Goal: Task Accomplishment & Management: Complete application form

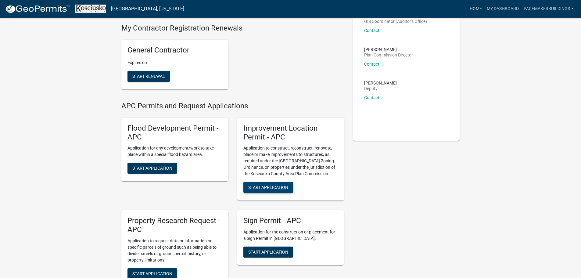
scroll to position [61, 0]
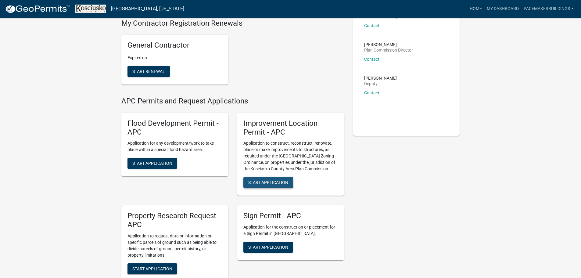
click at [276, 180] on span "Start Application" at bounding box center [268, 182] width 40 height 5
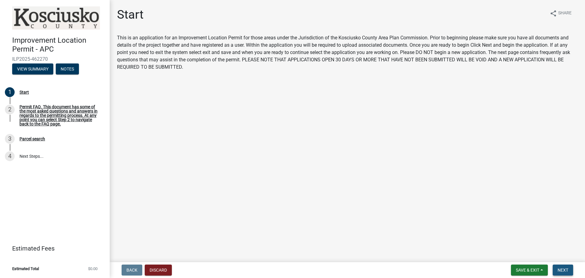
drag, startPoint x: 568, startPoint y: 271, endPoint x: 565, endPoint y: 271, distance: 3.4
click at [566, 271] on span "Next" at bounding box center [563, 269] width 11 height 5
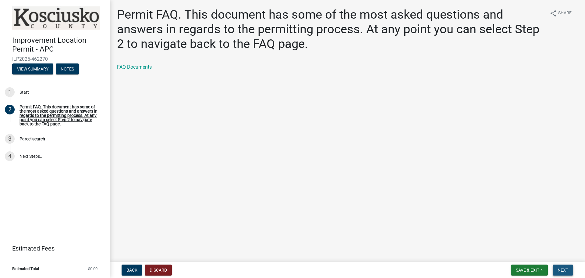
click at [563, 266] on button "Next" at bounding box center [563, 269] width 20 height 11
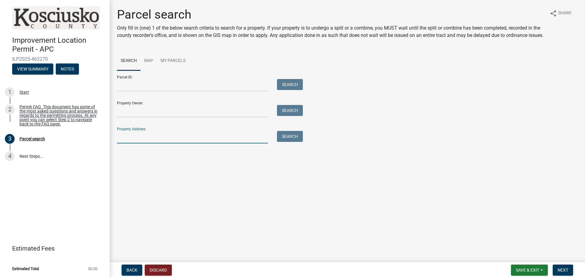
click at [141, 141] on input "Property Address:" at bounding box center [192, 137] width 151 height 13
type input "5701 e. 900 n."
click at [293, 142] on button "Search" at bounding box center [290, 136] width 26 height 11
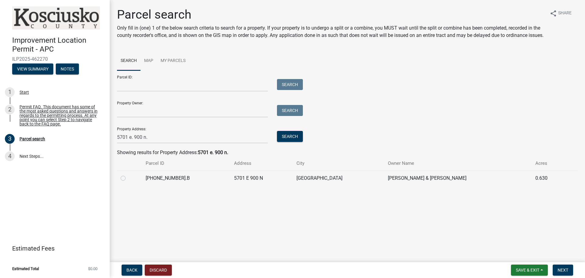
click at [128, 174] on label at bounding box center [128, 174] width 0 height 0
click at [128, 178] on input "radio" at bounding box center [130, 176] width 4 height 4
radio input "true"
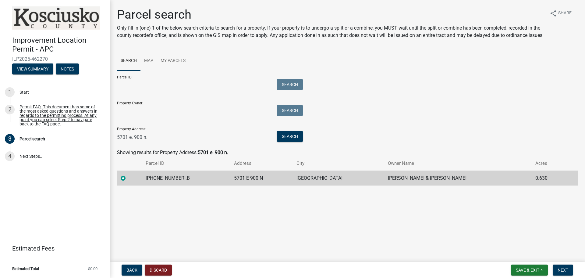
click at [475, 0] on html "Internet Explorer does NOT work with GeoPermits. Get a new browser for more sec…" at bounding box center [292, 139] width 585 height 278
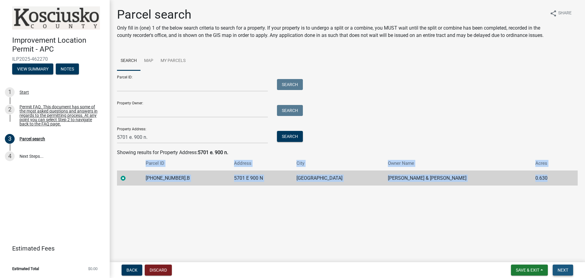
click at [557, 269] on button "Next" at bounding box center [563, 269] width 20 height 11
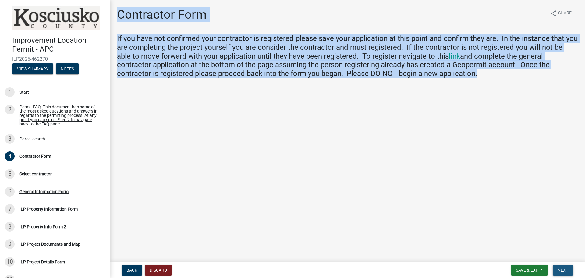
click at [569, 269] on button "Next" at bounding box center [563, 269] width 20 height 11
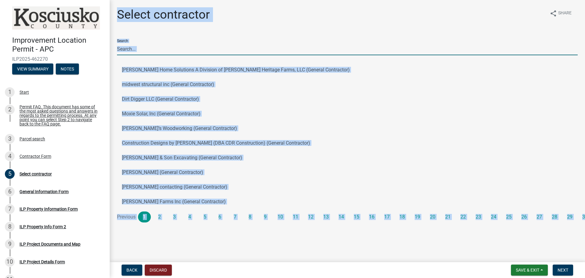
click at [156, 46] on input "Search" at bounding box center [347, 49] width 461 height 13
click at [155, 48] on input "Search" at bounding box center [347, 49] width 461 height 13
drag, startPoint x: 171, startPoint y: 55, endPoint x: 175, endPoint y: 55, distance: 4.3
drag, startPoint x: 175, startPoint y: 55, endPoint x: 231, endPoint y: 17, distance: 67.1
click at [231, 17] on div "Select contractor share Share" at bounding box center [347, 17] width 461 height 20
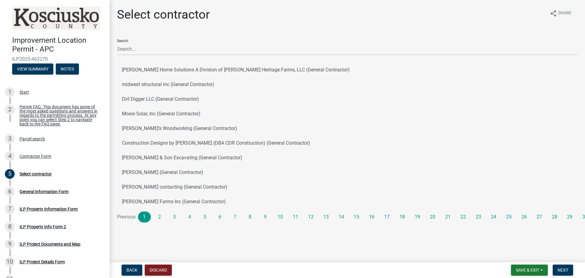
drag, startPoint x: 144, startPoint y: 20, endPoint x: 152, endPoint y: 2, distance: 19.5
click at [150, 9] on h1 "Select contractor" at bounding box center [163, 14] width 93 height 15
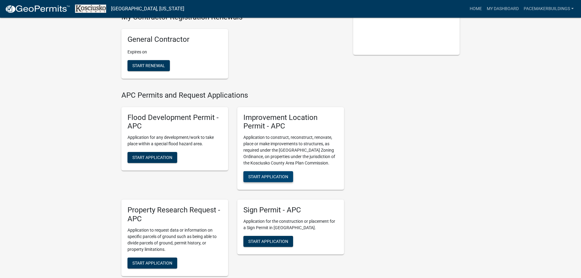
scroll to position [152, 0]
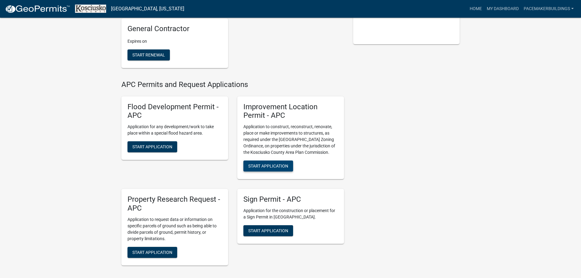
click at [270, 166] on span "Start Application" at bounding box center [268, 165] width 40 height 5
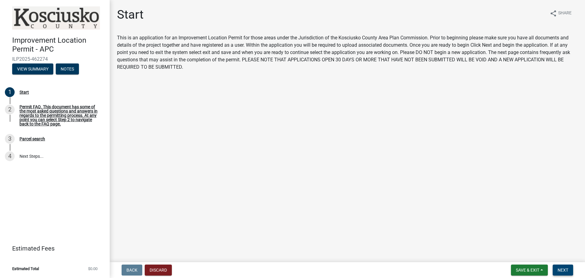
click at [569, 272] on button "Next" at bounding box center [563, 269] width 20 height 11
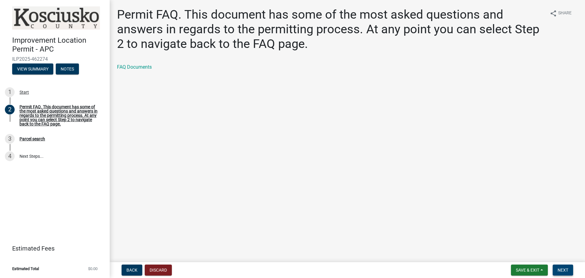
click at [565, 271] on span "Next" at bounding box center [563, 269] width 11 height 5
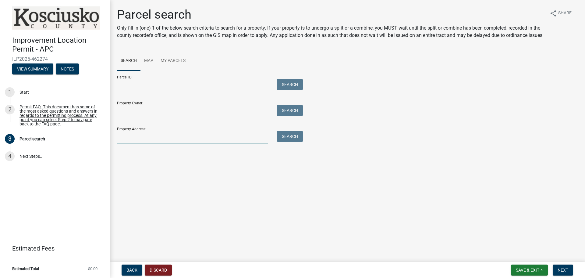
click at [139, 143] on input "Property Address:" at bounding box center [192, 137] width 151 height 13
type input "5671 e. 900 n."
click at [296, 142] on button "Search" at bounding box center [290, 136] width 26 height 11
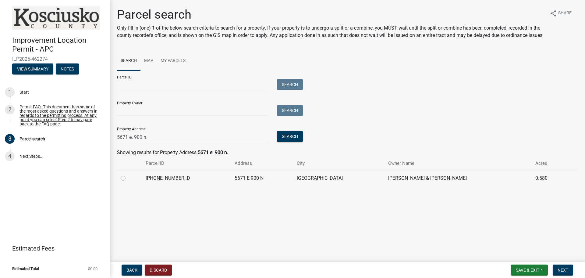
click at [126, 182] on div at bounding box center [130, 177] width 18 height 7
click at [128, 174] on label at bounding box center [128, 174] width 0 height 0
click at [128, 178] on input "radio" at bounding box center [130, 176] width 4 height 4
radio input "true"
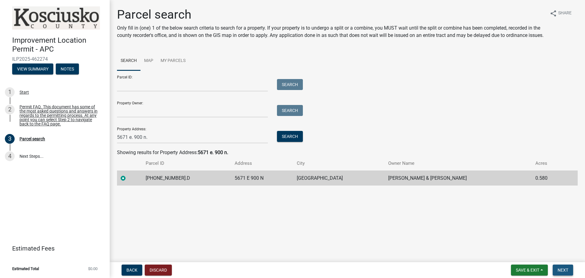
click at [570, 271] on button "Next" at bounding box center [563, 269] width 20 height 11
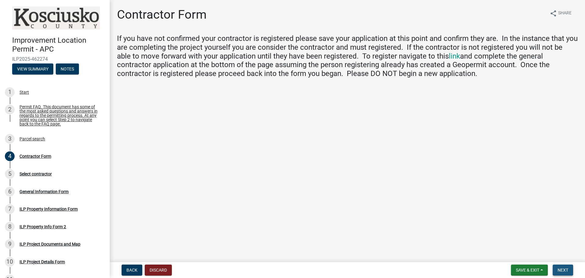
drag, startPoint x: 564, startPoint y: 268, endPoint x: 561, endPoint y: 259, distance: 10.3
click at [563, 268] on span "Next" at bounding box center [563, 269] width 11 height 5
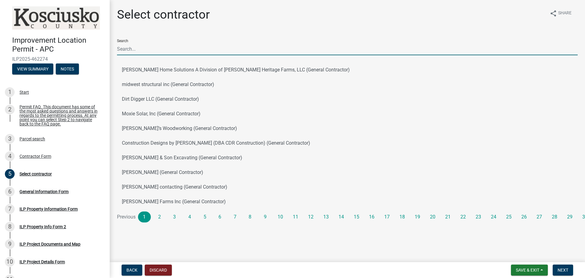
click at [149, 47] on input "Search" at bounding box center [347, 49] width 461 height 13
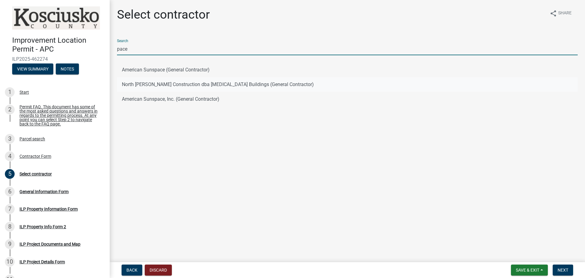
type input "pace"
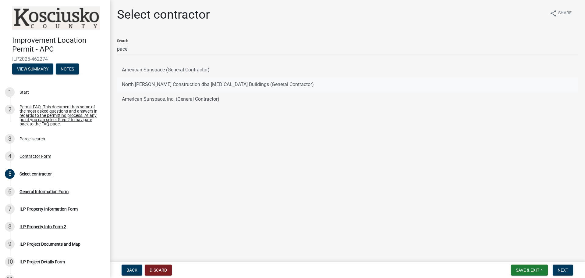
click at [131, 84] on button "North Webster Construction dba Pacemaker Buildings (General Contractor)" at bounding box center [347, 84] width 461 height 15
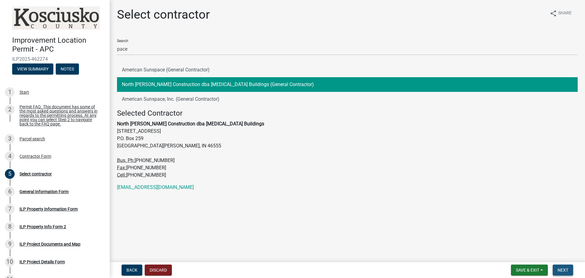
click at [568, 270] on span "Next" at bounding box center [563, 269] width 11 height 5
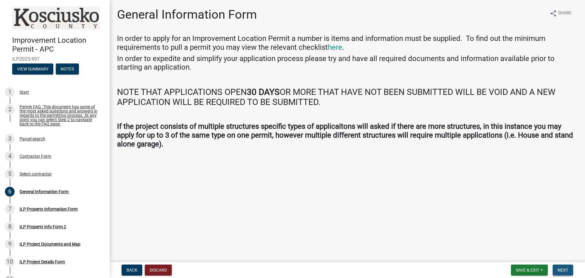
click at [561, 268] on span "Next" at bounding box center [563, 269] width 11 height 5
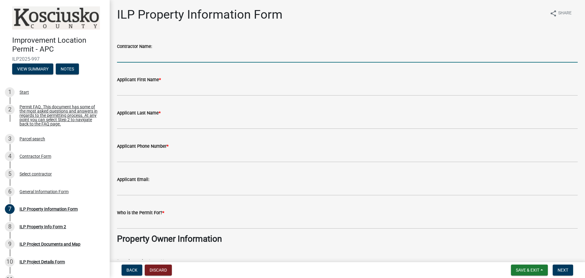
click at [154, 56] on input "Contractor Name:" at bounding box center [347, 56] width 461 height 13
type input "Pacemaker Buildings, Inc"
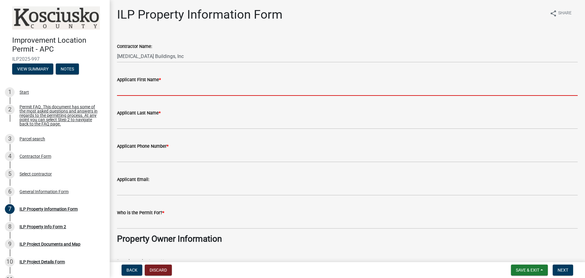
click at [149, 89] on input "Applicant First Name *" at bounding box center [347, 89] width 461 height 13
type input "Karl"
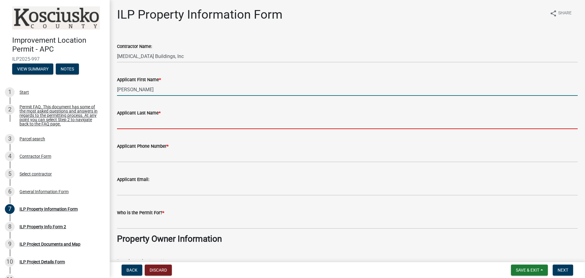
click at [147, 128] on input "Applicant Last Name *" at bounding box center [347, 122] width 461 height 13
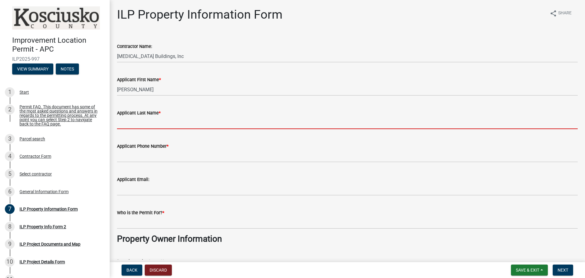
type input "Graber"
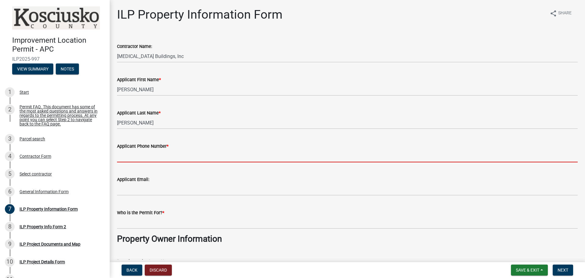
click at [147, 157] on input "Applicant Phone Number *" at bounding box center [347, 156] width 461 height 13
type input "574-202-0476"
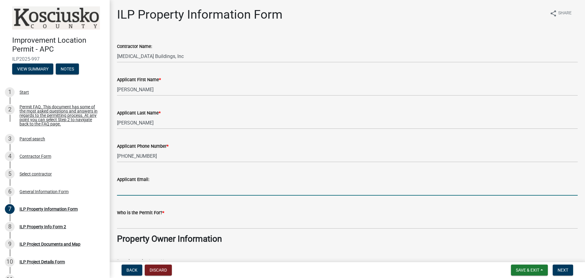
click at [142, 186] on input "Applicant Email:" at bounding box center [347, 189] width 461 height 13
type input "kgraber@pacemakerbuildings.com"
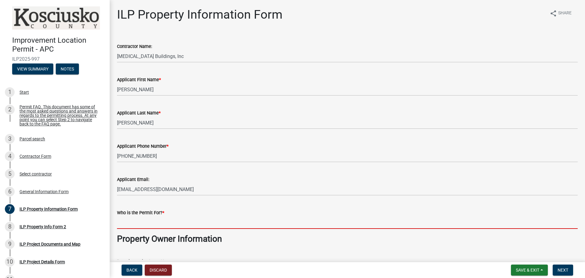
click at [148, 226] on input "Who is the Permit For? *" at bounding box center [347, 222] width 461 height 13
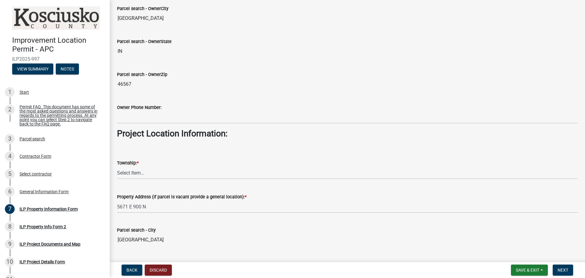
scroll to position [335, 0]
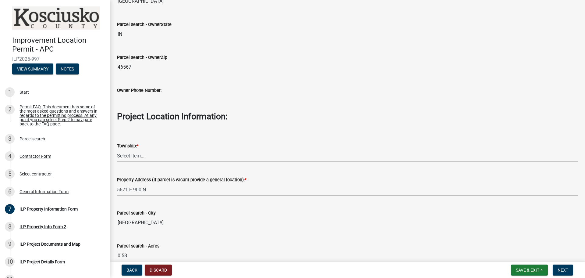
type input "Mathew Dunithan"
click at [135, 153] on select "Select Item... Benton - Elkhart Co Clay Etna Franklin Harrison Jackson Jefferso…" at bounding box center [347, 155] width 461 height 13
click at [117, 149] on select "Select Item... Benton - Elkhart Co Clay Etna Franklin Harrison Jackson Jefferso…" at bounding box center [347, 155] width 461 height 13
select select "57368d26-defc-477e-a8be-5a23ab554a17"
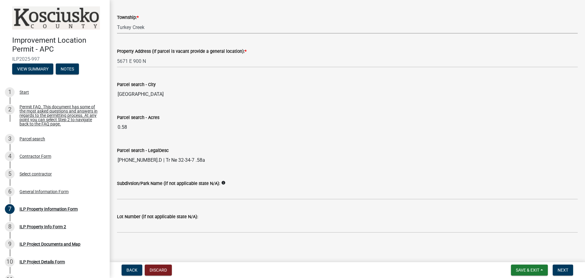
scroll to position [466, 0]
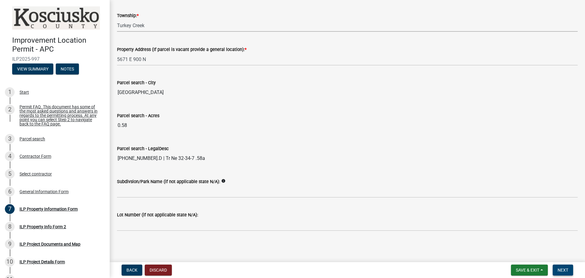
click at [567, 270] on span "Next" at bounding box center [563, 269] width 11 height 5
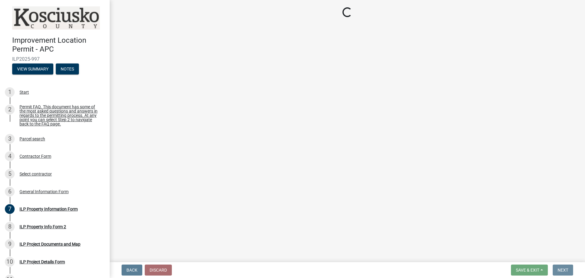
scroll to position [0, 0]
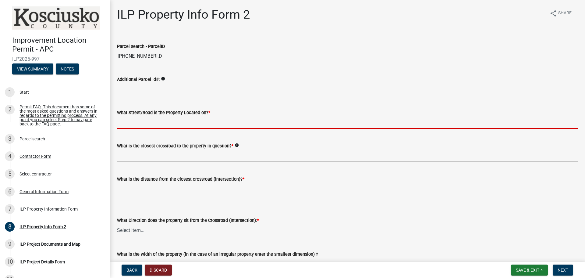
click at [149, 123] on input "What Street/Road is the Property Located on? *" at bounding box center [347, 122] width 461 height 13
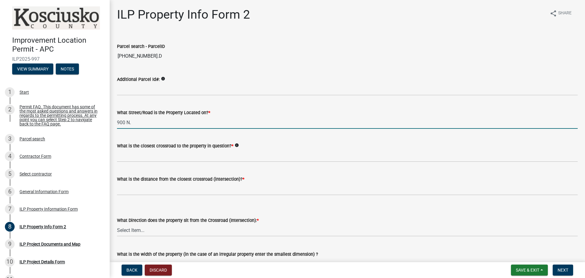
type input "900 N."
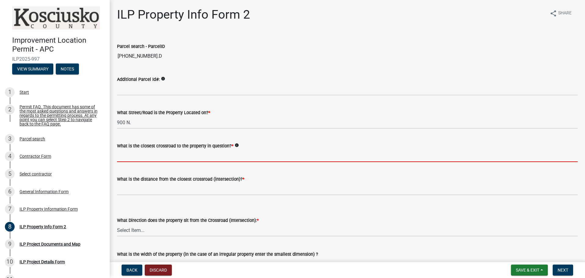
click at [170, 153] on input "What is the closest crossroad to the property in question? *" at bounding box center [347, 155] width 461 height 13
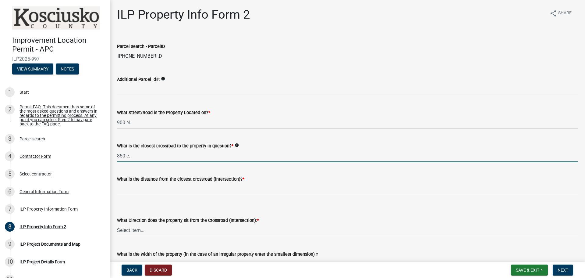
type input "850 e."
click at [186, 181] on label "What is the distance from the closest crossroad (intersection)? *" at bounding box center [180, 179] width 127 height 4
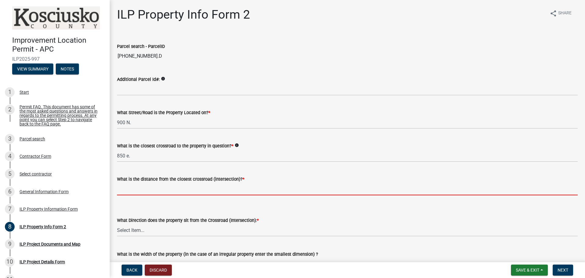
click at [188, 188] on input "text" at bounding box center [347, 189] width 461 height 13
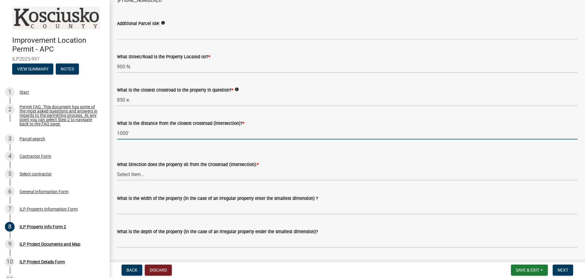
scroll to position [61, 0]
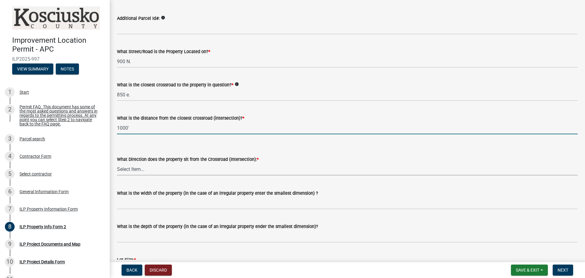
type input "1000"
click at [148, 169] on select "Select Item... N NE NW S SE SW E W" at bounding box center [347, 169] width 461 height 13
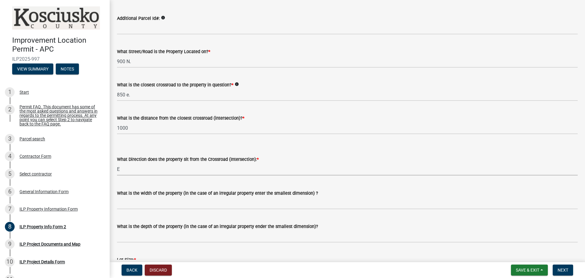
click at [117, 163] on select "Select Item... N NE NW S SE SW E W" at bounding box center [347, 169] width 461 height 13
select select "5d8d9a6f-68f4-4910-b8ad-905844ed2da1"
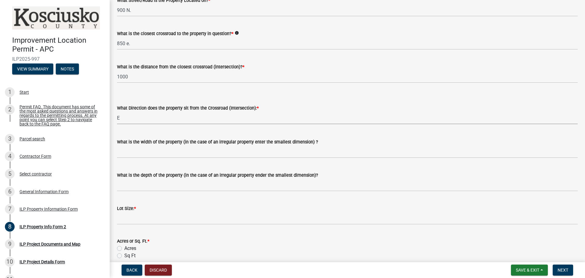
scroll to position [122, 0]
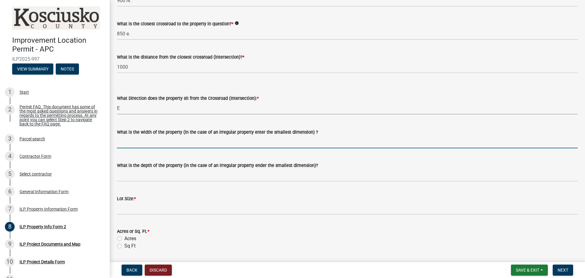
click at [153, 141] on input "What is the width of the property (in the case of an irregular property enter t…" at bounding box center [347, 142] width 461 height 13
click at [153, 144] on input "What is the width of the property (in the case of an irregular property enter t…" at bounding box center [347, 142] width 461 height 13
type input "145"
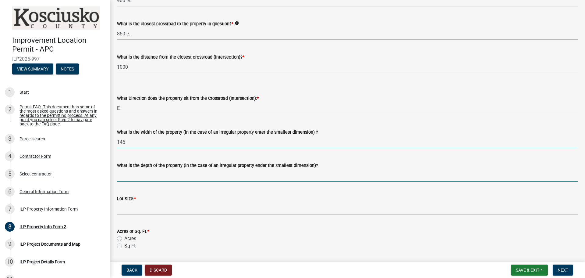
click at [148, 177] on input "What is the depth of the property (in the case of an irregular property ender t…" at bounding box center [347, 175] width 461 height 13
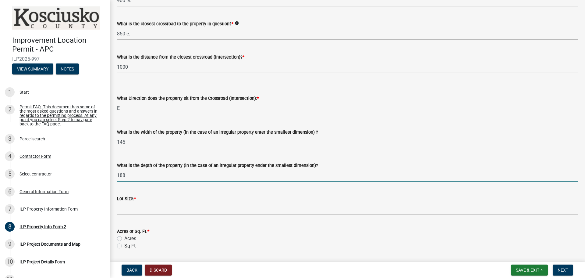
type input "188"
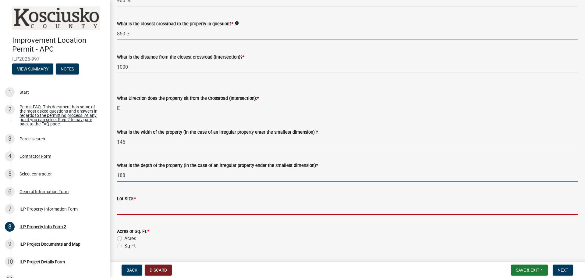
click at [140, 208] on input "text" at bounding box center [347, 208] width 461 height 13
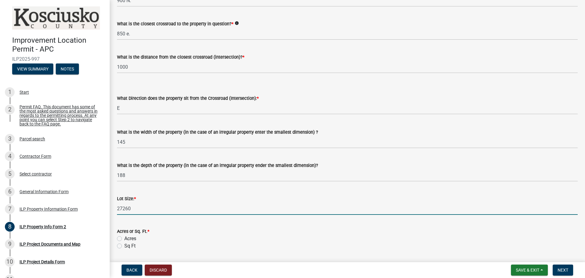
type input "27260"
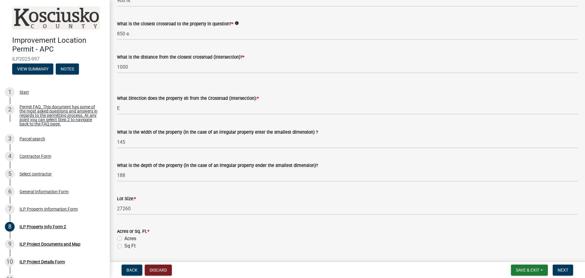
click at [124, 247] on label "Sq Ft" at bounding box center [129, 245] width 11 height 7
click at [124, 246] on input "Sq Ft" at bounding box center [126, 244] width 4 height 4
radio input "true"
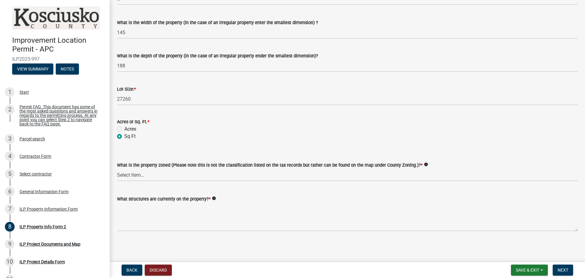
scroll to position [232, 0]
click at [137, 174] on select "Select Item... Agricultural Agricultural 2 Commercial Environmental Industrial …" at bounding box center [347, 174] width 461 height 13
click at [117, 168] on select "Select Item... Agricultural Agricultural 2 Commercial Environmental Industrial …" at bounding box center [347, 174] width 461 height 13
select select "ea119d11-e52e-4559-b746-af06211fe819"
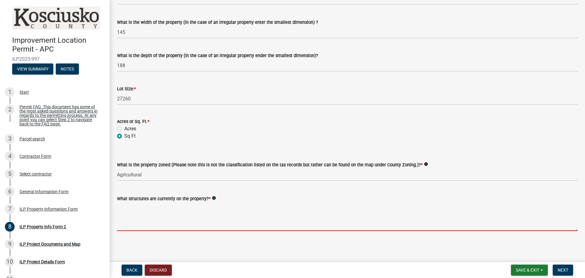
click at [131, 225] on textarea "What structures are currently on the property? *" at bounding box center [347, 216] width 461 height 29
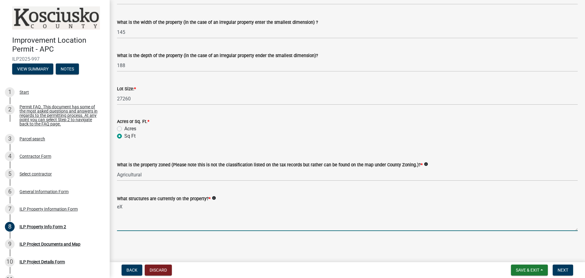
type textarea "e"
type textarea "EXISTING POLE BUILDING"
click at [479, 251] on main "ILP Property Info Form 2 share Share Parcel search - ParcelID 007-125-001.D Add…" at bounding box center [348, 129] width 476 height 259
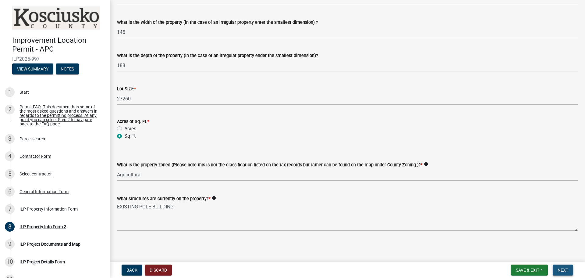
click at [566, 269] on span "Next" at bounding box center [563, 269] width 11 height 5
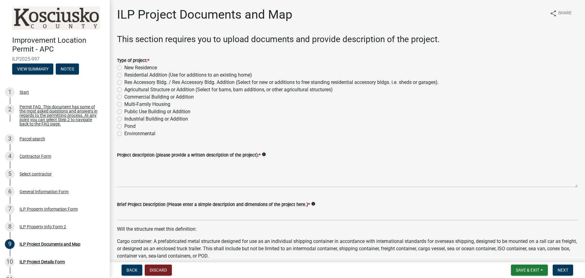
click at [124, 97] on label "Commercial Building or Addition" at bounding box center [159, 96] width 70 height 7
click at [124, 97] on input "Commercial Building or Addition" at bounding box center [126, 95] width 4 height 4
radio input "true"
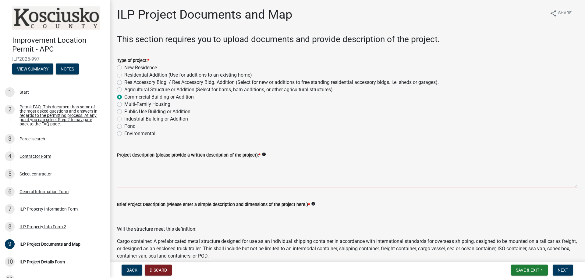
drag, startPoint x: 162, startPoint y: 184, endPoint x: 162, endPoint y: 172, distance: 11.9
click at [162, 183] on textarea "Project description (please provide a written description of the project): *" at bounding box center [347, 173] width 461 height 29
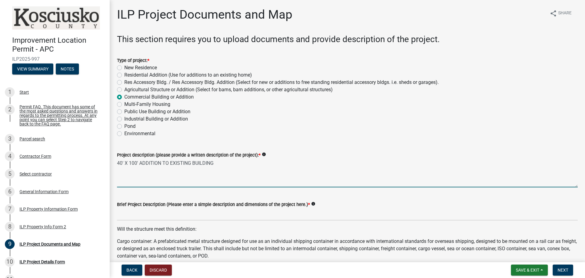
type textarea "40' X 100' ADDITION TO EXISTING BUILDING"
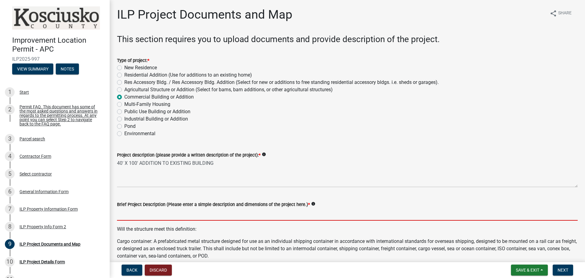
click at [137, 213] on input "Brief Project Description (Please enter a simple description and dimensions of …" at bounding box center [347, 214] width 461 height 13
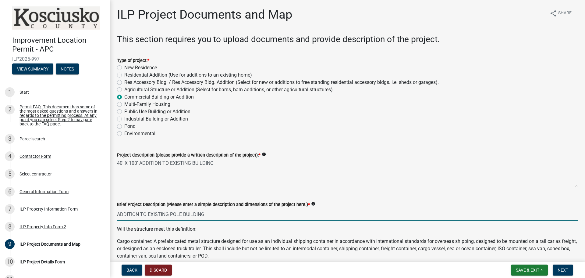
type input "ADDITION TO EXISTING POLE BUILDING"
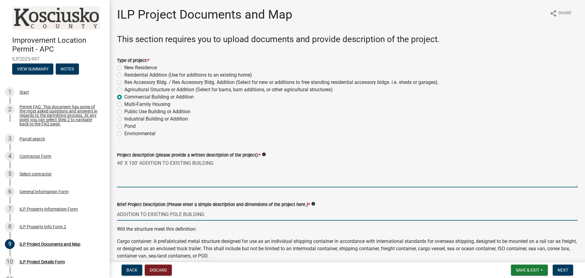
click at [216, 164] on textarea "40' X 100' ADDITION TO EXISTING BUILDING" at bounding box center [347, 173] width 461 height 29
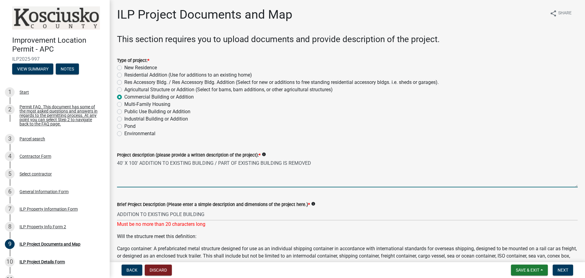
type textarea "40' X 100' ADDITION TO EXISTING BUILDING / PART OF EXISTING BUILDING IS REMOVED"
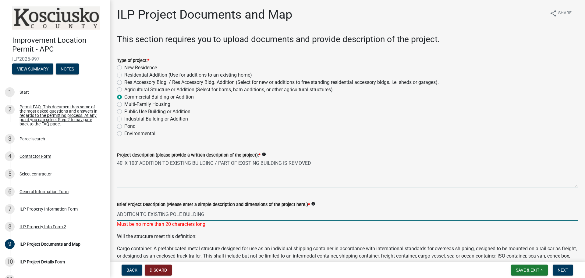
click at [146, 212] on input "ADDITION TO EXISTING POLE BUILDING" at bounding box center [347, 214] width 461 height 13
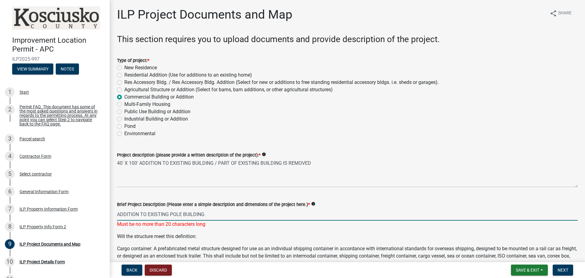
click at [168, 212] on input "ADDITION TO EXISTING POLE BUILDING" at bounding box center [347, 214] width 461 height 13
click at [213, 233] on p "Will the structure meet this definition:" at bounding box center [347, 236] width 461 height 7
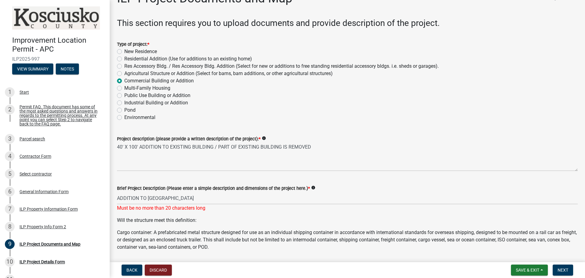
scroll to position [30, 0]
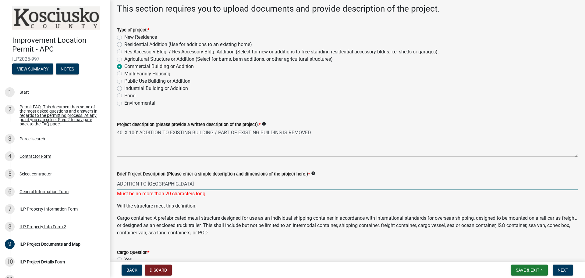
click at [159, 183] on input "ADDITION TO POLE BUILDING" at bounding box center [347, 183] width 461 height 13
click at [201, 184] on input "ADDITION TO BUILDING" at bounding box center [347, 183] width 461 height 13
type input "ADDITION TO BUILDING"
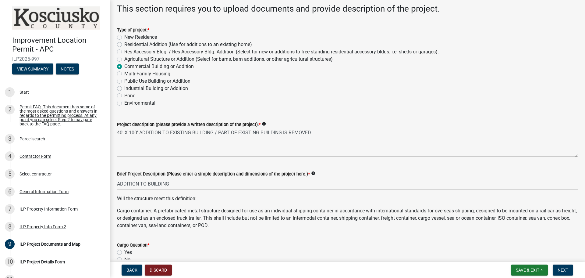
click at [190, 213] on div "Will the structure meet this definition: Cargo container: A prefabricated metal…" at bounding box center [347, 212] width 461 height 34
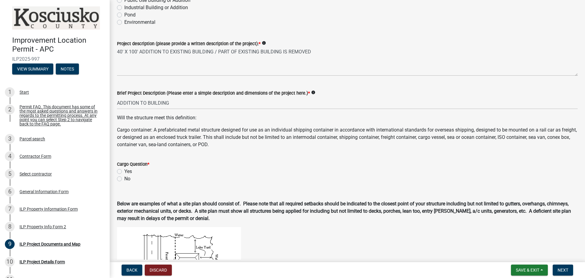
scroll to position [122, 0]
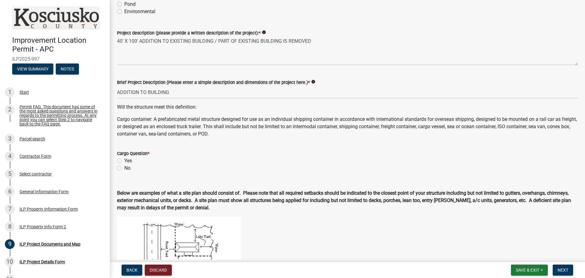
click at [124, 167] on label "No" at bounding box center [127, 167] width 6 height 7
click at [124, 167] on input "No" at bounding box center [126, 166] width 4 height 4
radio input "true"
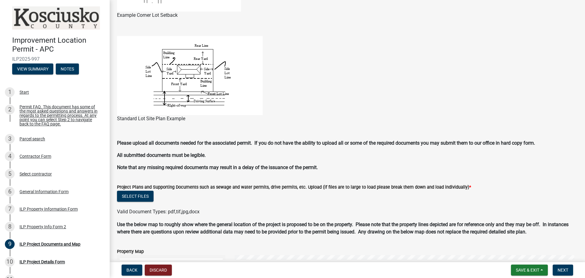
scroll to position [457, 0]
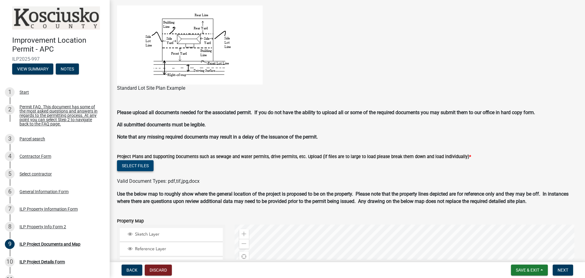
click at [141, 163] on button "Select files" at bounding box center [135, 165] width 37 height 11
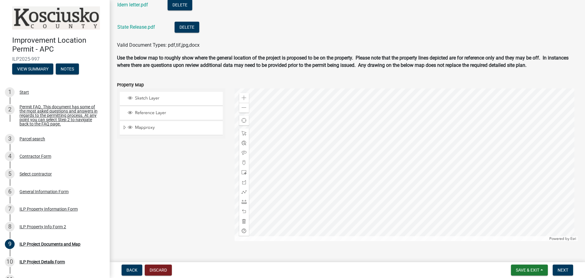
scroll to position [660, 0]
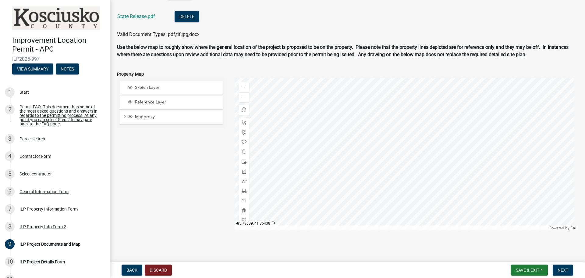
click at [478, 144] on div at bounding box center [407, 154] width 344 height 152
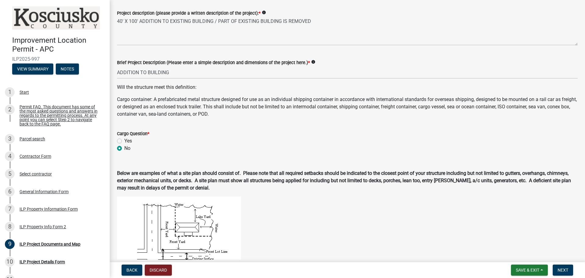
scroll to position [152, 0]
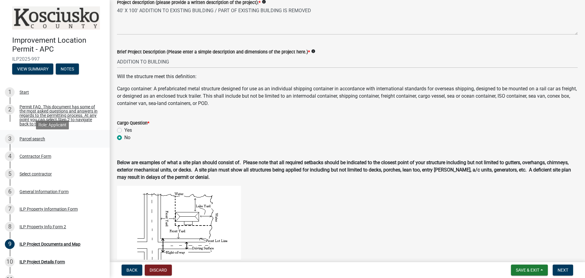
click at [23, 141] on div "Parcel search" at bounding box center [33, 139] width 26 height 4
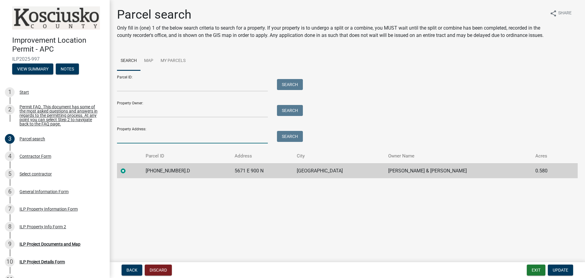
click at [142, 143] on input "Property Address:" at bounding box center [192, 137] width 151 height 13
type input "5701 E. 900 N."
click at [293, 140] on button "Search" at bounding box center [290, 136] width 26 height 11
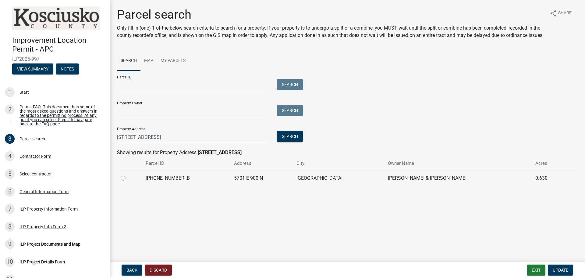
click at [128, 174] on label at bounding box center [128, 174] width 0 height 0
click at [128, 178] on input "radio" at bounding box center [130, 176] width 4 height 4
radio input "true"
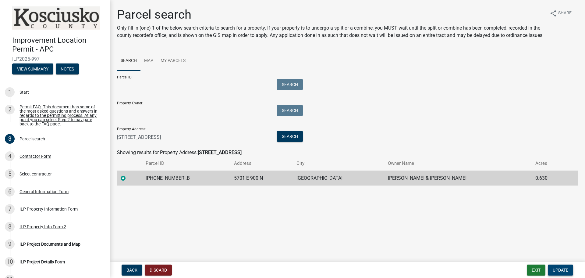
click at [567, 270] on span "Update" at bounding box center [561, 269] width 16 height 5
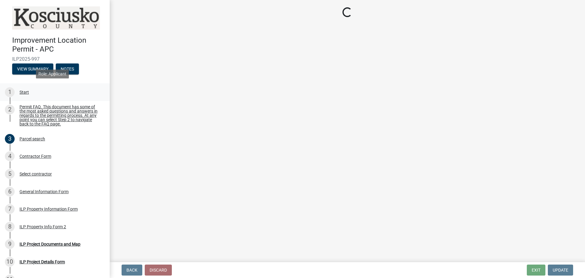
select select "57368d26-defc-477e-a8be-5a23ab554a17"
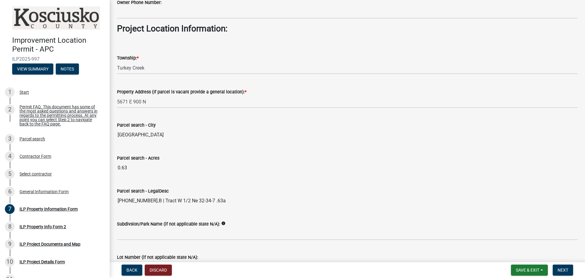
scroll to position [427, 0]
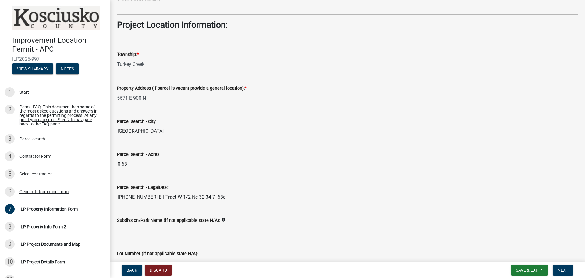
click at [127, 97] on input "5671 E 900 N" at bounding box center [347, 98] width 461 height 13
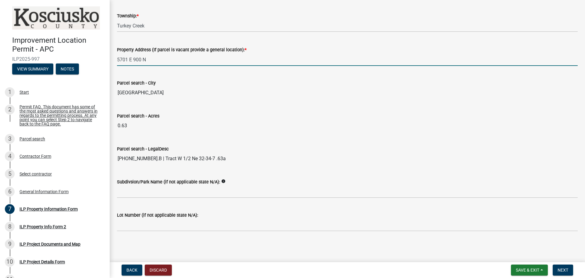
scroll to position [466, 0]
type input "5701 E 900 N"
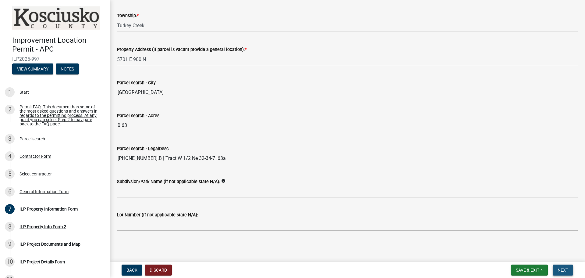
click at [569, 270] on span "Next" at bounding box center [563, 269] width 11 height 5
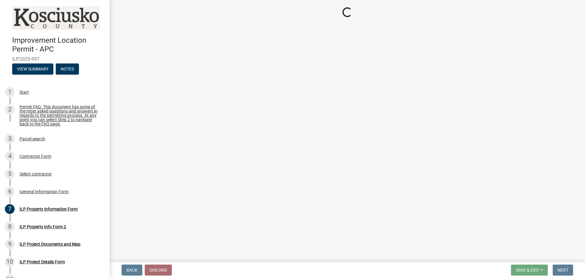
select select "5d8d9a6f-68f4-4910-b8ad-905844ed2da1"
select select "ea119d11-e52e-4559-b746-af06211fe819"
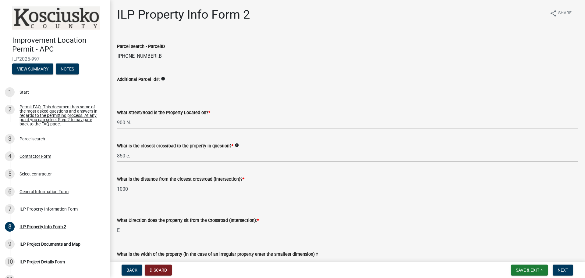
click at [132, 189] on input "1000" at bounding box center [347, 189] width 461 height 13
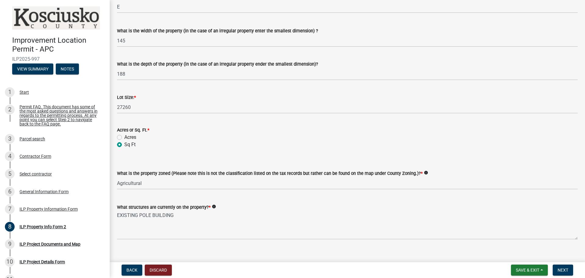
scroll to position [232, 0]
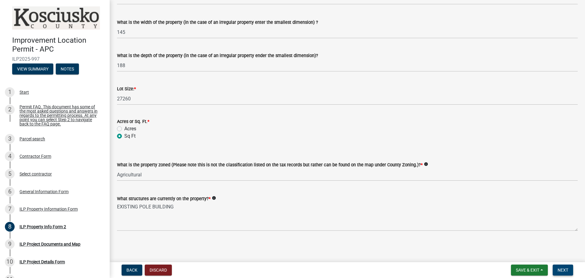
click at [561, 267] on span "Next" at bounding box center [563, 269] width 11 height 5
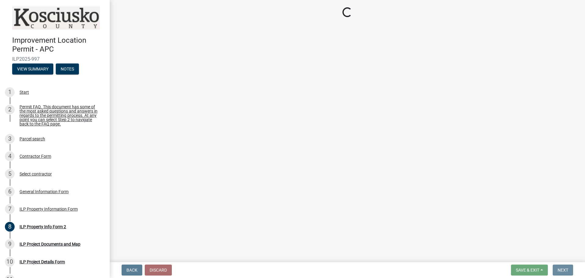
scroll to position [0, 0]
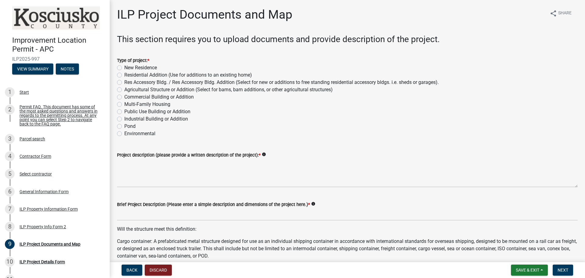
click at [124, 97] on label "Commercial Building or Addition" at bounding box center [159, 96] width 70 height 7
click at [124, 97] on input "Commercial Building or Addition" at bounding box center [126, 95] width 4 height 4
radio input "true"
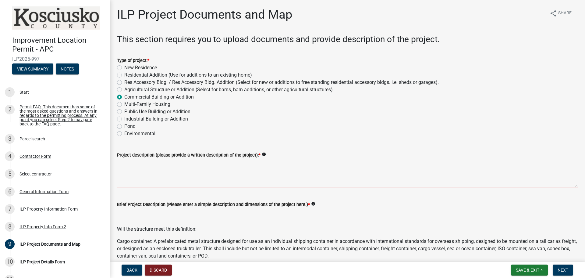
drag, startPoint x: 195, startPoint y: 177, endPoint x: 197, endPoint y: 172, distance: 5.7
click at [195, 177] on textarea "Project description (please provide a written description of the project): *" at bounding box center [347, 173] width 461 height 29
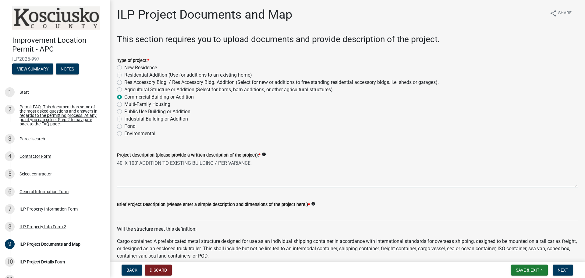
type textarea "40' X 100' ADDITION TO EXISTING BUILDING / PER VARIANCE."
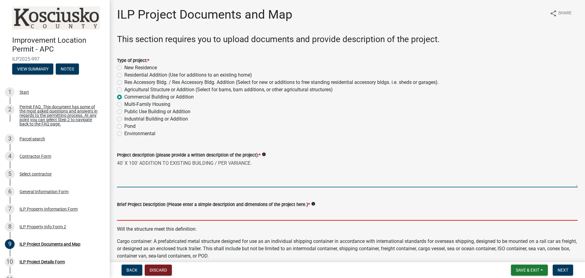
click at [176, 214] on input "Brief Project Description (Please enter a simple description and dimensions of …" at bounding box center [347, 214] width 461 height 13
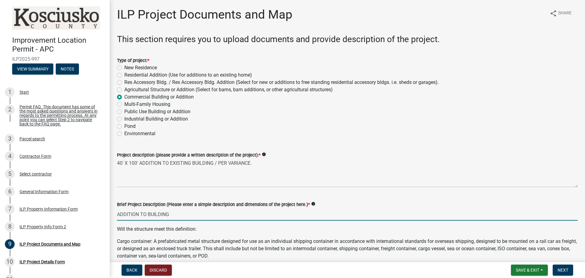
type input "ADDITION TO BUILDING"
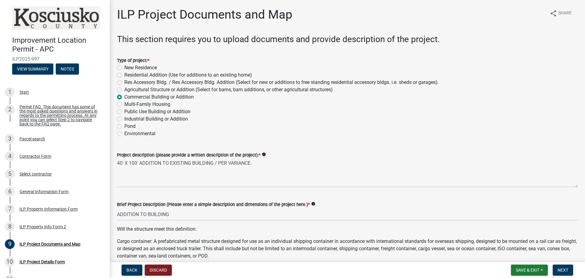
click at [219, 223] on wm-data-entity-input "Brief Project Description (Please enter a simple description and dimensions of …" at bounding box center [347, 208] width 461 height 33
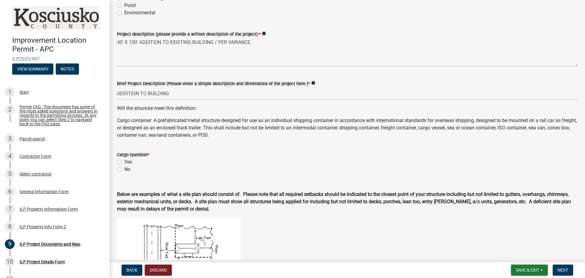
scroll to position [183, 0]
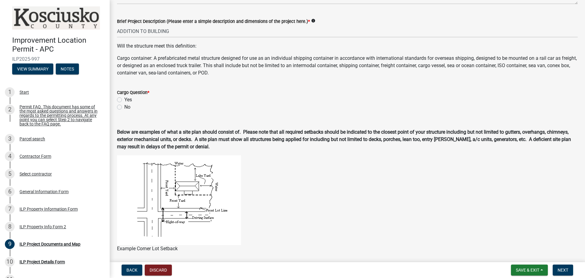
click at [124, 108] on label "No" at bounding box center [127, 106] width 6 height 7
click at [124, 107] on input "No" at bounding box center [126, 105] width 4 height 4
radio input "true"
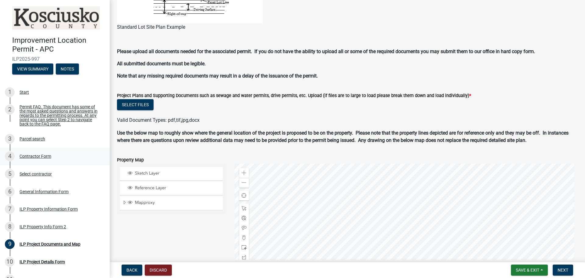
scroll to position [518, 0]
click at [132, 105] on button "Select files" at bounding box center [135, 104] width 37 height 11
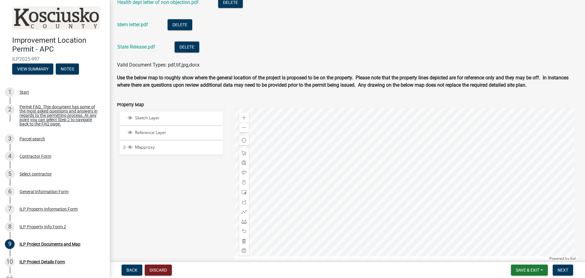
scroll to position [660, 0]
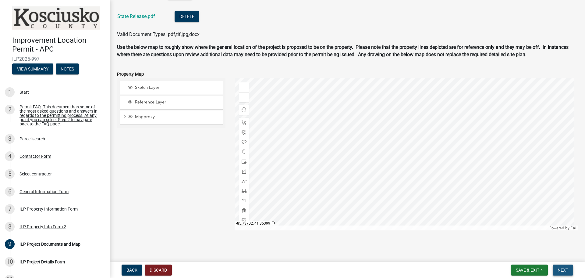
click at [563, 267] on span "Next" at bounding box center [563, 269] width 11 height 5
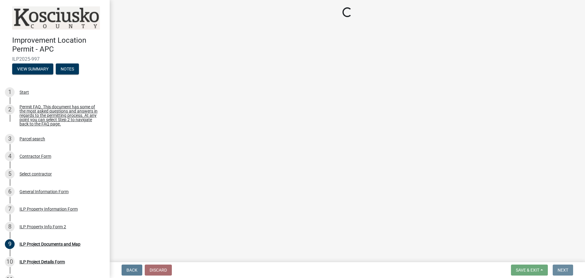
scroll to position [0, 0]
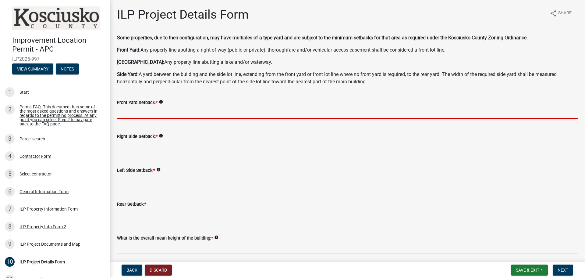
click at [132, 111] on input "text" at bounding box center [347, 112] width 461 height 13
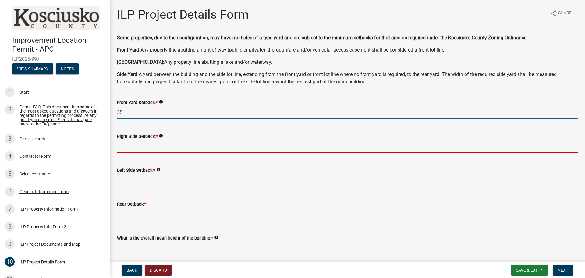
type input "55.0"
click at [138, 145] on input "text" at bounding box center [347, 146] width 461 height 13
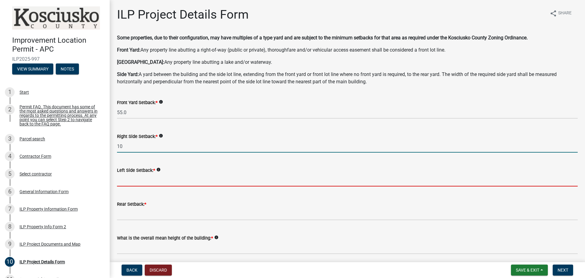
type input "10.0"
click at [123, 179] on input "text" at bounding box center [347, 180] width 461 height 13
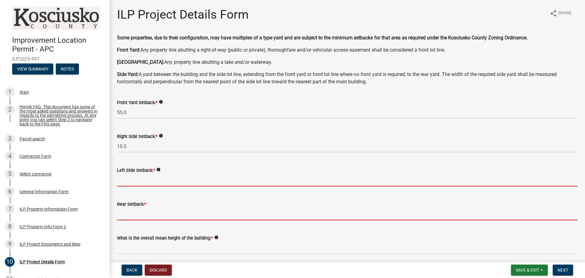
click at [134, 213] on form "Rear Setback: *" at bounding box center [347, 210] width 461 height 20
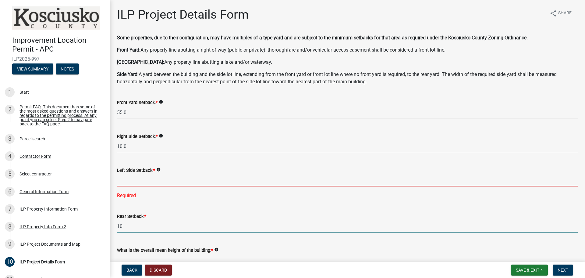
type input "10.0"
click at [132, 175] on input "text" at bounding box center [347, 180] width 461 height 13
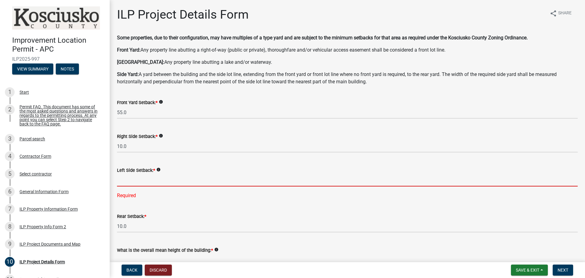
click at [146, 178] on input "text" at bounding box center [347, 180] width 461 height 13
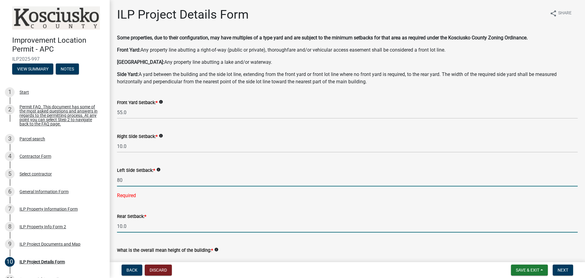
type input "80.0"
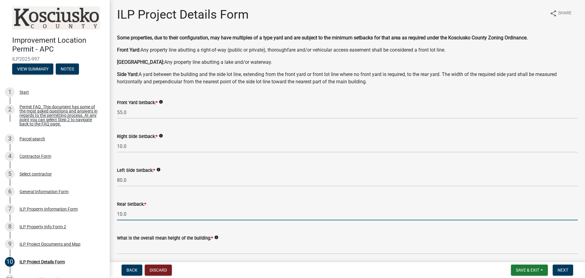
click at [157, 225] on wm-data-entity-input "Rear Setback: * 10.0" at bounding box center [347, 209] width 461 height 34
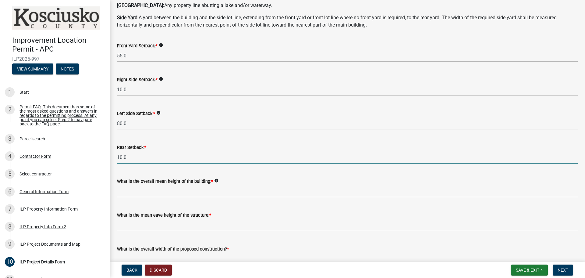
scroll to position [61, 0]
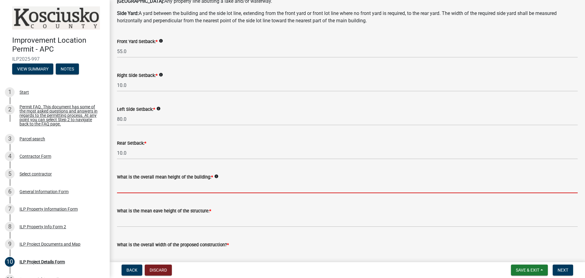
click at [158, 187] on input "text" at bounding box center [347, 187] width 461 height 13
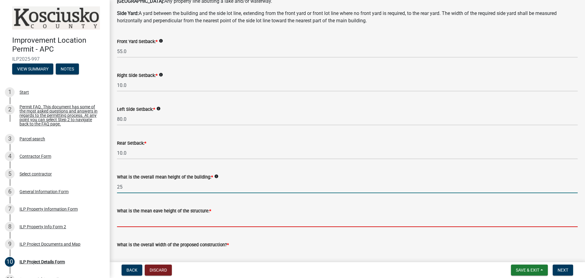
type input "25.0"
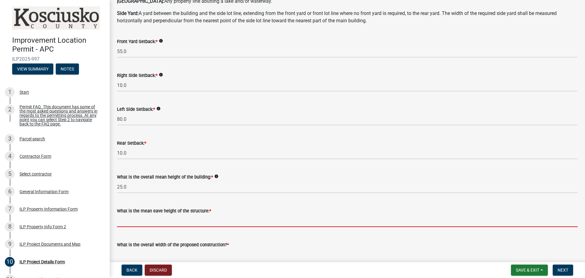
click at [134, 220] on input "text" at bounding box center [347, 220] width 461 height 13
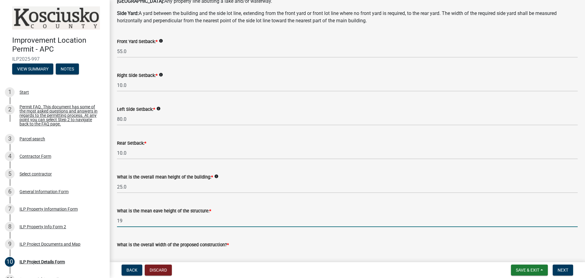
click at [134, 221] on input "19" at bounding box center [347, 220] width 461 height 13
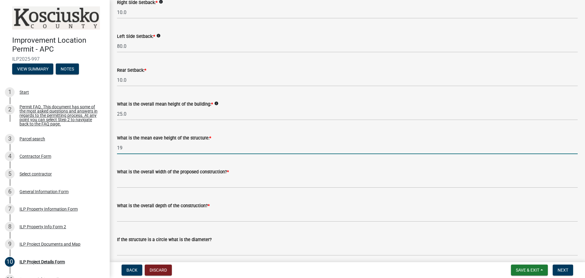
scroll to position [152, 0]
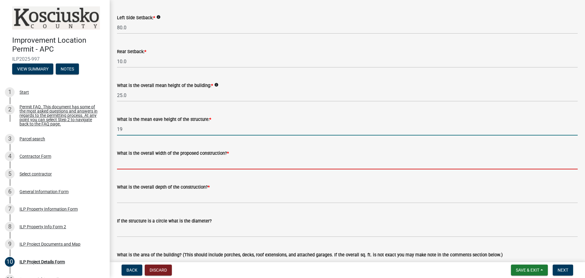
type input "19.0"
drag, startPoint x: 130, startPoint y: 164, endPoint x: 146, endPoint y: 166, distance: 16.0
click at [131, 165] on input "text" at bounding box center [347, 163] width 461 height 13
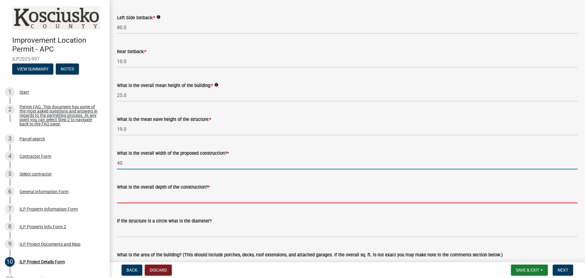
type input "40.00"
click at [146, 199] on input "text" at bounding box center [347, 197] width 461 height 13
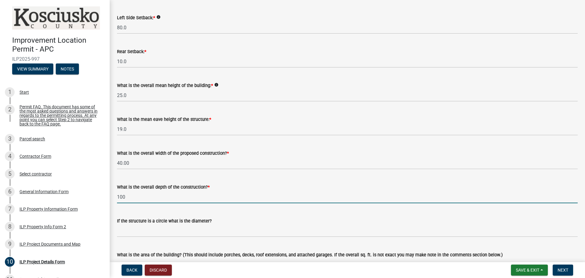
type input "100.00"
click at [173, 220] on label "If the structure is a circle what is the diameter?" at bounding box center [164, 221] width 95 height 4
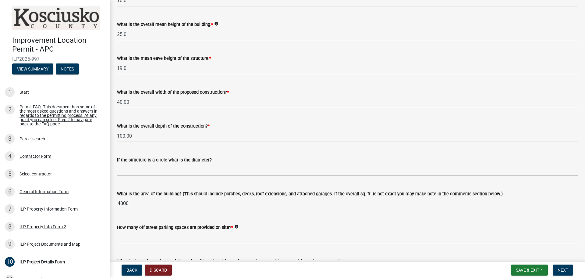
scroll to position [244, 0]
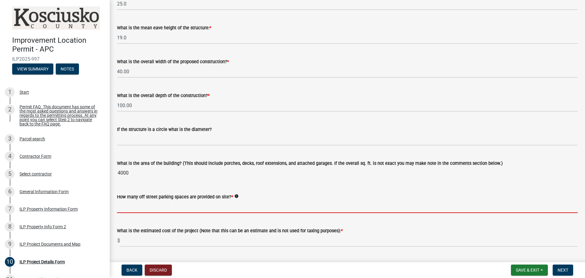
click at [145, 202] on input "text" at bounding box center [347, 206] width 461 height 13
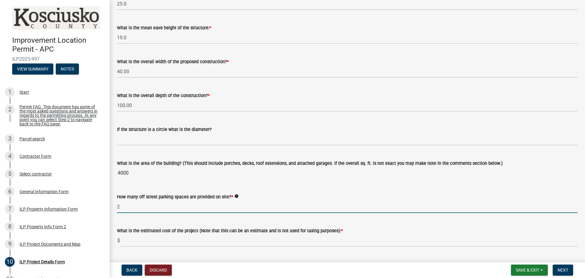
type input "2"
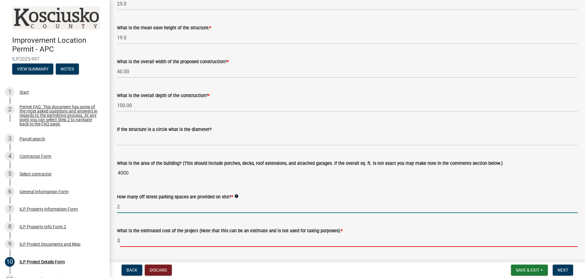
click at [150, 241] on input "text" at bounding box center [349, 240] width 458 height 13
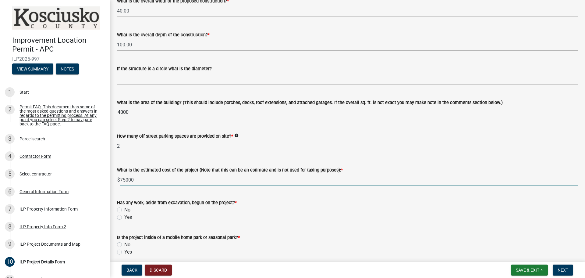
scroll to position [305, 0]
type input "75000"
click at [124, 211] on label "No" at bounding box center [127, 209] width 6 height 7
click at [124, 210] on input "No" at bounding box center [126, 208] width 4 height 4
radio input "true"
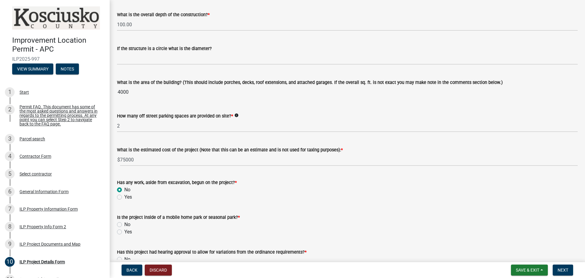
scroll to position [335, 0]
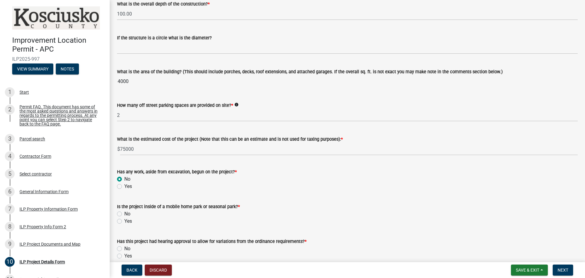
click at [124, 212] on label "No" at bounding box center [127, 213] width 6 height 7
click at [124, 212] on input "No" at bounding box center [126, 212] width 4 height 4
radio input "true"
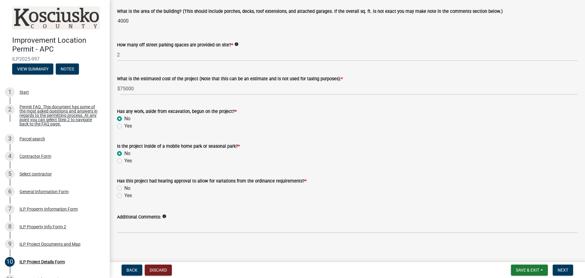
scroll to position [396, 0]
click at [120, 200] on wm-data-entity-input "Has this project had hearing approval to allow for variations from the ordinanc…" at bounding box center [347, 186] width 461 height 35
click at [119, 192] on div "Yes" at bounding box center [347, 194] width 461 height 7
click at [124, 193] on label "Yes" at bounding box center [128, 194] width 8 height 7
click at [124, 193] on input "Yes" at bounding box center [126, 193] width 4 height 4
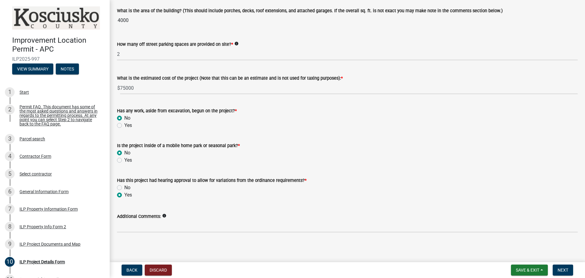
radio input "true"
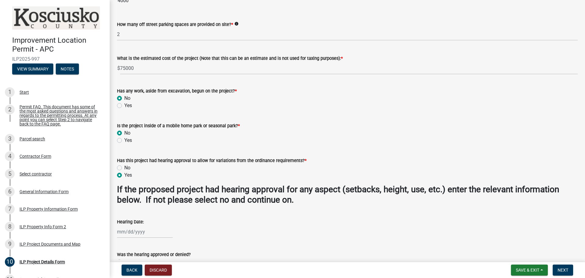
scroll to position [427, 0]
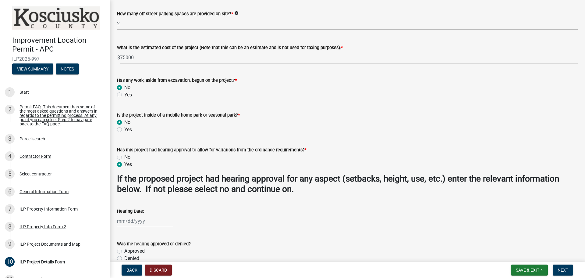
select select "8"
select select "2025"
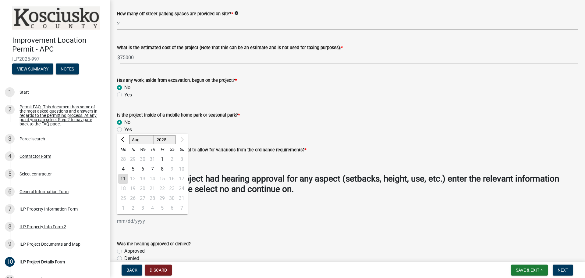
click at [130, 221] on div "Jan Feb Mar Apr May Jun Jul Aug 1525 1526 1527 1528 1529 1530 1531 1532 1533 15…" at bounding box center [145, 221] width 56 height 13
click at [193, 217] on div "Jan Feb Mar Apr May Jun Jul Aug 1525 1526 1527 1528 1529 1530 1531 1532 1533 15…" at bounding box center [347, 221] width 461 height 13
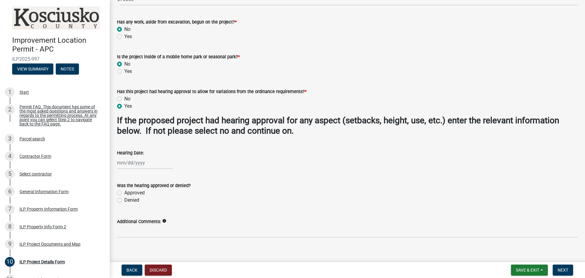
scroll to position [488, 0]
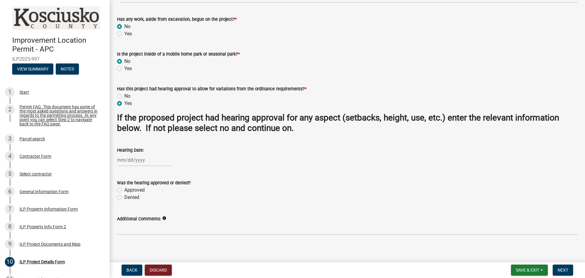
click at [124, 189] on div "Approved" at bounding box center [347, 189] width 461 height 7
click at [124, 191] on label "Approved" at bounding box center [134, 189] width 20 height 7
click at [124, 190] on input "Approved" at bounding box center [126, 188] width 4 height 4
radio input "true"
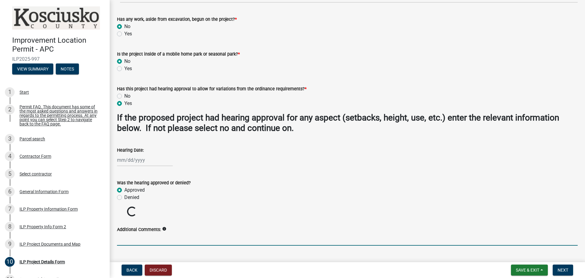
click at [132, 241] on input "Additional Comments:" at bounding box center [347, 239] width 461 height 13
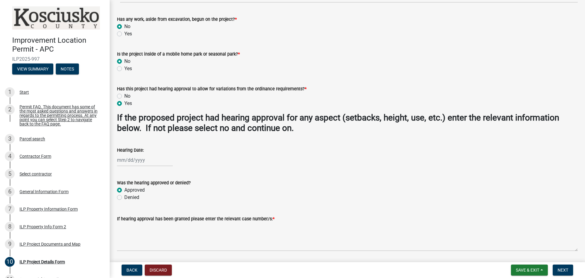
scroll to position [509, 0]
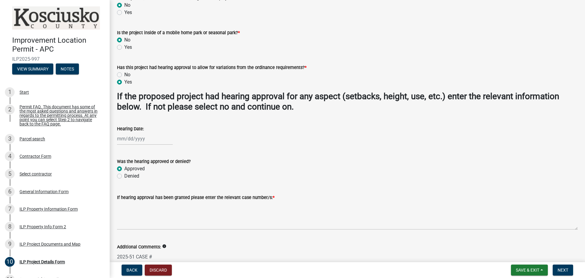
type input "2025-51 CASE #"
click at [127, 137] on div at bounding box center [145, 138] width 56 height 13
select select "8"
select select "2025"
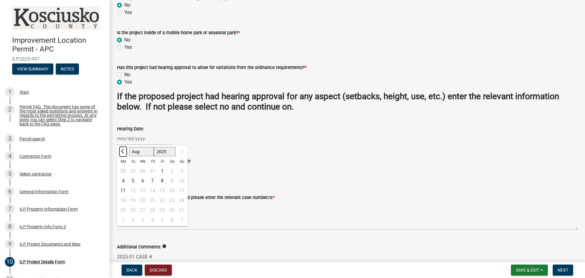
click at [121, 152] on button "Previous month" at bounding box center [123, 152] width 7 height 10
select select "7"
click at [154, 180] on div "10" at bounding box center [153, 181] width 10 height 10
type input "07/10/2025"
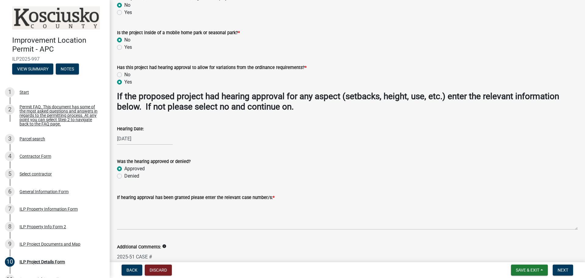
select select "7"
select select "2025"
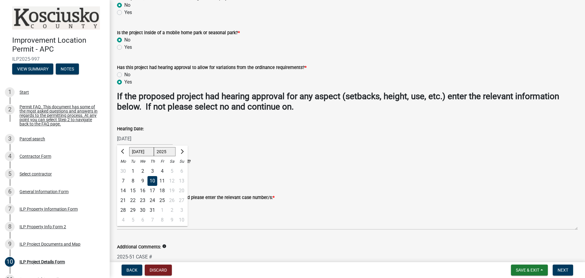
click at [126, 138] on div "07/10/2025 Jan Feb Mar Apr May Jun Jul Aug 1525 1526 1527 1528 1529 1530 1531 1…" at bounding box center [145, 138] width 56 height 13
click at [123, 151] on span "Previous month" at bounding box center [123, 151] width 5 height 5
click at [121, 151] on span "Previous month" at bounding box center [123, 151] width 5 height 5
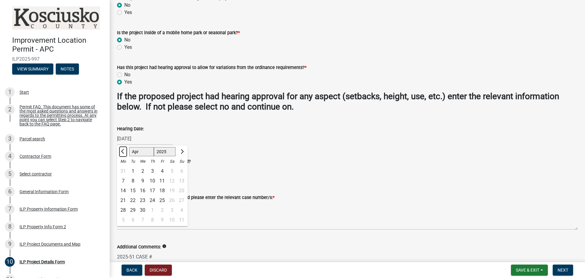
select select "3"
click at [138, 152] on select "Jan Feb Mar Apr May Jun Jul Aug" at bounding box center [141, 151] width 25 height 9
click at [129, 147] on select "Jan Feb Mar Apr May Jun Jul Aug" at bounding box center [141, 151] width 25 height 9
click at [172, 152] on select "1525 1526 1527 1528 1529 1530 1531 1532 1533 1534 1535 1536 1537 1538 1539 1540…" at bounding box center [165, 151] width 22 height 9
select select "2024"
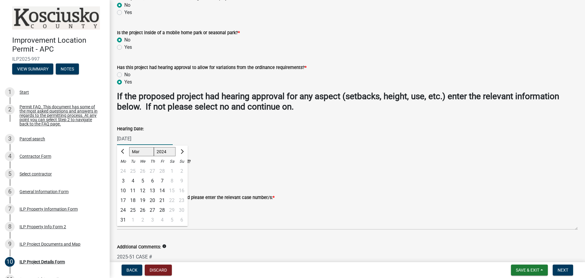
click at [154, 147] on select "1525 1526 1527 1528 1529 1530 1531 1532 1533 1534 1535 1536 1537 1538 1539 1540…" at bounding box center [165, 151] width 22 height 9
click at [208, 235] on div "Additional Comments: info 2025-51 CASE #" at bounding box center [347, 248] width 461 height 28
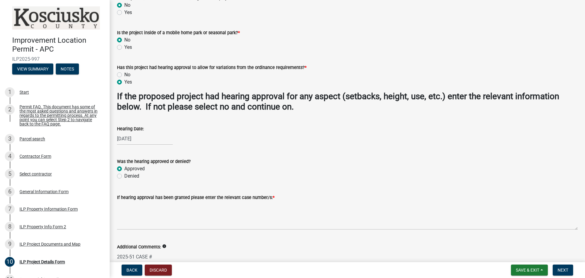
select select "7"
select select "2025"
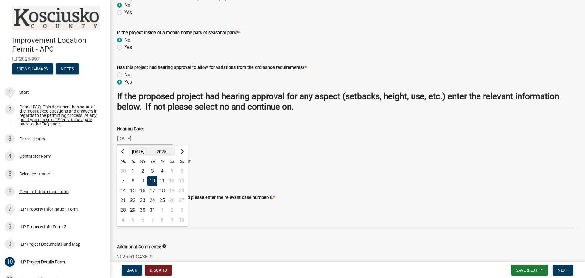
click at [146, 141] on div "07/10/2025 Jan Feb Mar Apr May Jun Jul Aug 1525 1526 1527 1528 1529 1530 1531 1…" at bounding box center [145, 138] width 56 height 13
click at [146, 140] on input "07/10/2025" at bounding box center [145, 138] width 56 height 13
type input "0"
click at [124, 150] on span "Previous month" at bounding box center [123, 151] width 5 height 5
select select "6"
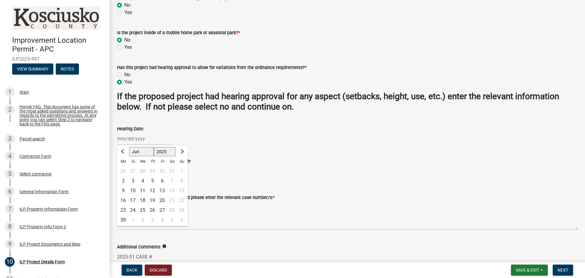
click at [166, 153] on select "1525 1526 1527 1528 1529 1530 1531 1532 1533 1534 1535 1536 1537 1538 1539 1540…" at bounding box center [165, 151] width 22 height 9
select select "2024"
click at [154, 147] on select "1525 1526 1527 1528 1529 1530 1531 1532 1533 1534 1535 1536 1537 1538 1539 1540…" at bounding box center [165, 151] width 22 height 9
click at [131, 154] on select "Jan Feb Mar Apr May Jun Jul Aug Sep Oct Nov Dec" at bounding box center [141, 151] width 25 height 9
select select "3"
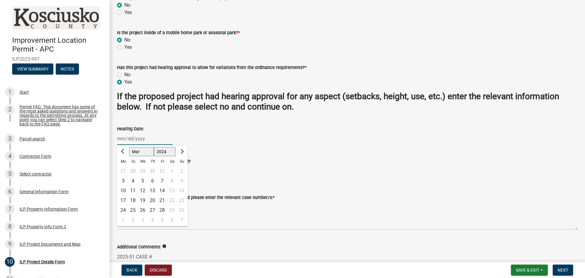
click at [129, 147] on select "Jan Feb Mar Apr May Jun Jul Aug Sep Oct Nov Dec" at bounding box center [141, 151] width 25 height 9
click at [133, 188] on div "12" at bounding box center [133, 191] width 10 height 10
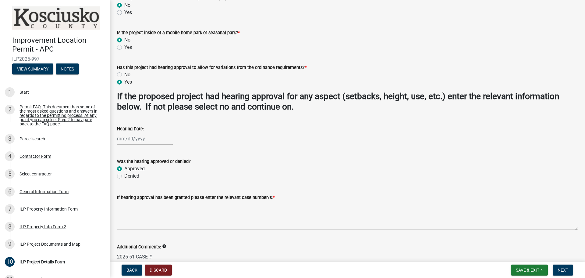
type input "03/12/2024"
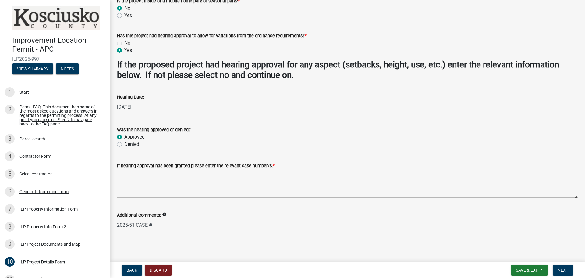
scroll to position [541, 0]
click at [127, 107] on div "03/12/2024" at bounding box center [145, 106] width 56 height 13
select select "3"
click at [160, 119] on select "1524 1525 1526 1527 1528 1529 1530 1531 1532 1533 1534 1535 1536 1537 1538 1539…" at bounding box center [165, 119] width 22 height 9
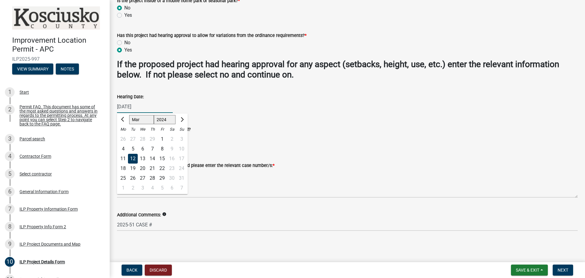
select select "2025"
click at [154, 115] on select "1524 1525 1526 1527 1528 1529 1530 1531 1532 1533 1534 1535 1536 1537 1538 1539…" at bounding box center [165, 119] width 22 height 9
click at [132, 104] on input "03/12/2024" at bounding box center [145, 106] width 56 height 13
click at [141, 106] on input "03/12/2024" at bounding box center [145, 106] width 56 height 13
click at [163, 118] on select "1525 1526 1527 1528 1529 1530 1531 1532 1533 1534 1535 1536 1537 1538 1539 1540…" at bounding box center [165, 119] width 22 height 9
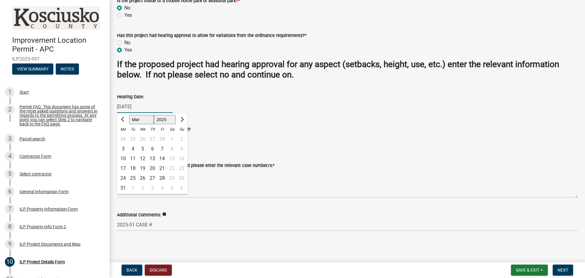
click at [163, 118] on select "1525 1526 1527 1528 1529 1530 1531 1532 1533 1534 1535 1536 1537 1538 1539 1540…" at bounding box center [165, 119] width 22 height 9
click at [146, 112] on input "03/12/2024" at bounding box center [145, 106] width 56 height 13
type input "03/12/2025"
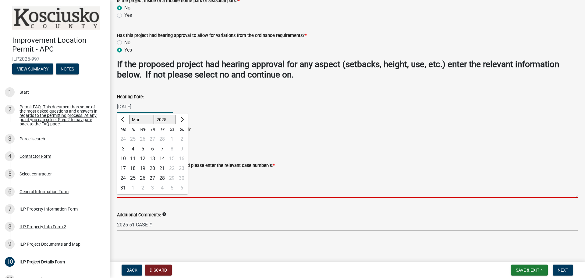
click at [290, 193] on textarea "If hearing approval has been granted please enter the relevant case number/s: *" at bounding box center [347, 183] width 461 height 29
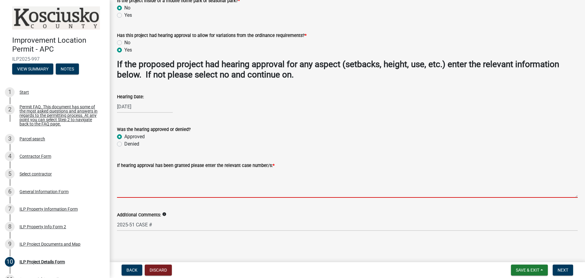
click at [136, 182] on textarea "If hearing approval has been granted please enter the relevant case number/s: *" at bounding box center [347, 183] width 461 height 29
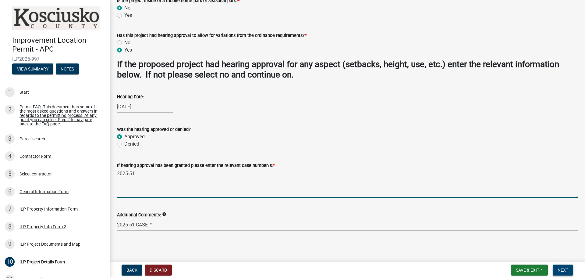
type textarea "2025-51"
click at [564, 271] on span "Next" at bounding box center [563, 269] width 11 height 5
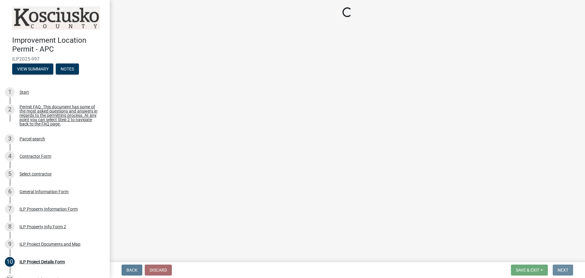
scroll to position [0, 0]
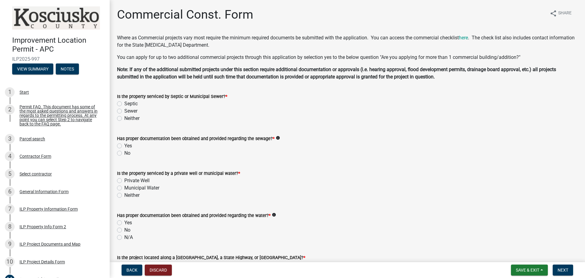
click at [124, 104] on label "Septic" at bounding box center [130, 103] width 13 height 7
click at [124, 104] on input "Septic" at bounding box center [126, 102] width 4 height 4
radio input "true"
click at [124, 146] on label "Yes" at bounding box center [128, 145] width 8 height 7
click at [124, 146] on input "Yes" at bounding box center [126, 144] width 4 height 4
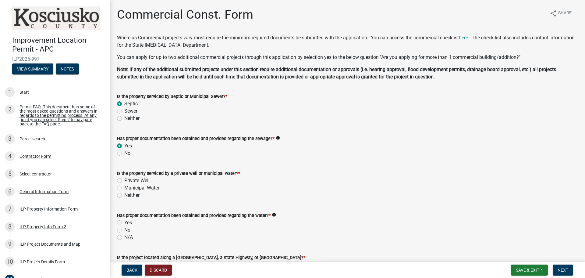
radio input "true"
drag, startPoint x: 120, startPoint y: 180, endPoint x: 122, endPoint y: 197, distance: 17.5
click at [124, 180] on label "Private Well" at bounding box center [136, 180] width 25 height 7
click at [124, 180] on input "Private Well" at bounding box center [126, 179] width 4 height 4
radio input "true"
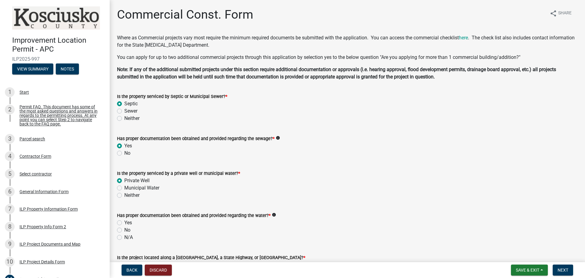
click at [116, 222] on div "Has proper documentation been obtained and provided regarding the water? * info…" at bounding box center [348, 222] width 470 height 37
click at [124, 222] on label "Yes" at bounding box center [128, 222] width 8 height 7
click at [124, 222] on input "Yes" at bounding box center [126, 221] width 4 height 4
radio input "true"
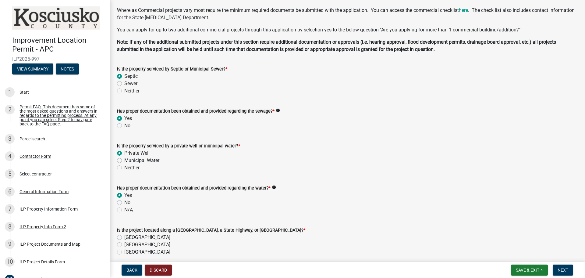
scroll to position [61, 0]
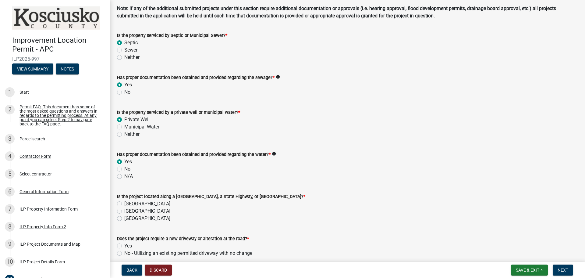
click at [124, 203] on label "County Road" at bounding box center [147, 203] width 46 height 7
click at [124, 203] on input "County Road" at bounding box center [126, 202] width 4 height 4
radio input "true"
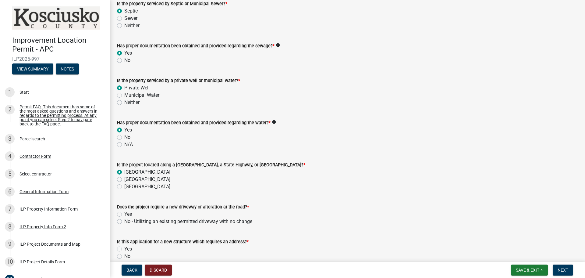
scroll to position [122, 0]
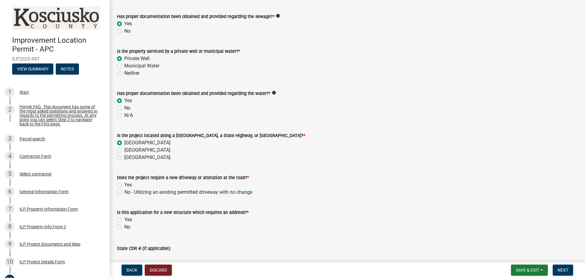
click at [124, 192] on label "No - Utilizing an existing permitted driveway with no change" at bounding box center [188, 191] width 128 height 7
click at [124, 192] on input "No - Utilizing an existing permitted driveway with no change" at bounding box center [126, 190] width 4 height 4
radio input "true"
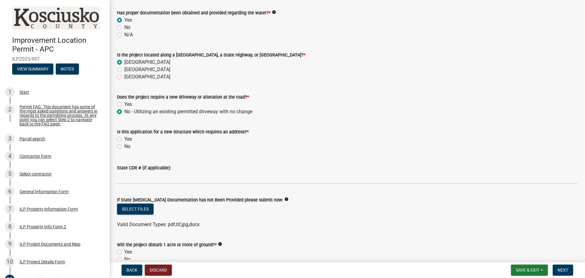
scroll to position [213, 0]
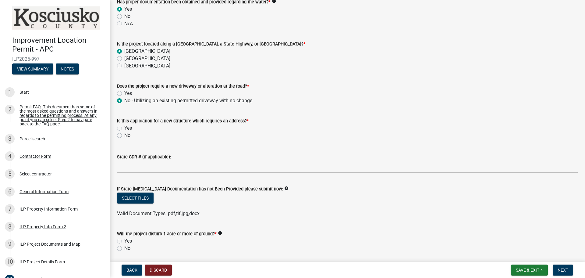
click at [124, 136] on label "No" at bounding box center [127, 135] width 6 height 7
click at [124, 136] on input "No" at bounding box center [126, 134] width 4 height 4
radio input "true"
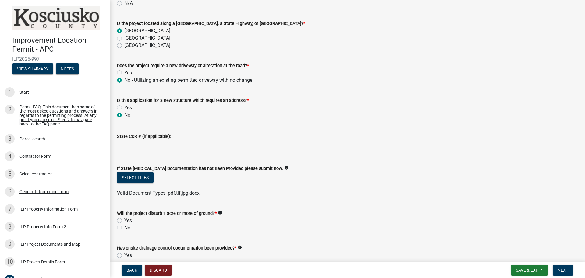
scroll to position [244, 0]
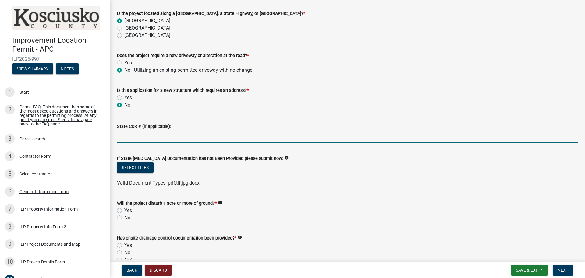
click at [152, 136] on input "State CDR # (if applicable):" at bounding box center [347, 136] width 461 height 13
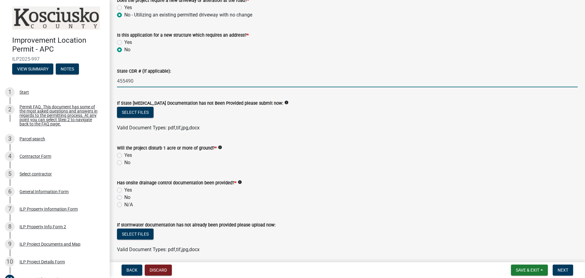
scroll to position [305, 0]
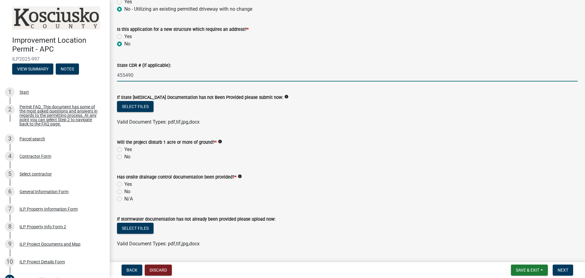
type input "455490"
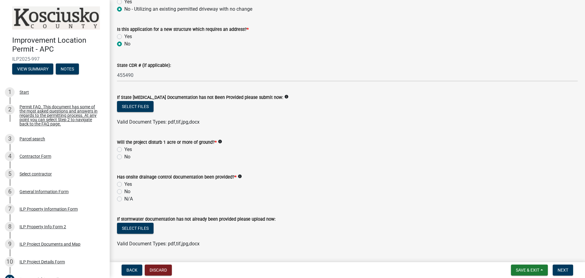
click at [116, 156] on div "Will the project disturb 1 acre or more of ground? * info Yes No" at bounding box center [348, 145] width 470 height 29
click at [124, 159] on label "No" at bounding box center [127, 156] width 6 height 7
click at [124, 157] on input "No" at bounding box center [126, 155] width 4 height 4
radio input "true"
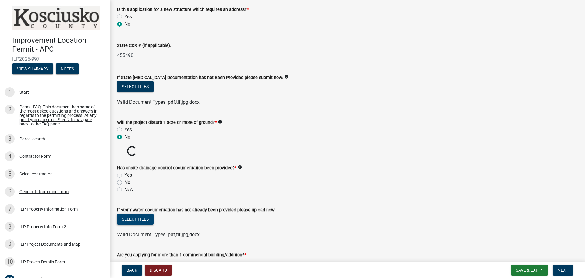
scroll to position [335, 0]
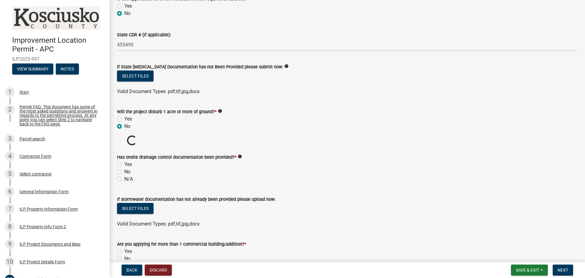
click at [124, 177] on label "N/A" at bounding box center [128, 178] width 9 height 7
click at [124, 177] on input "N/A" at bounding box center [126, 177] width 4 height 4
radio input "true"
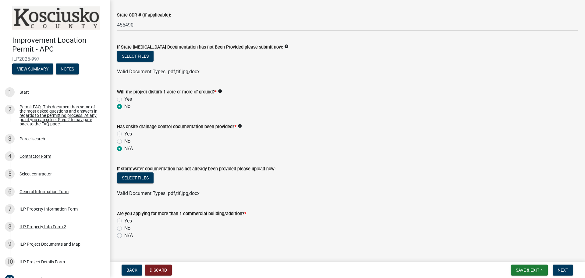
scroll to position [364, 0]
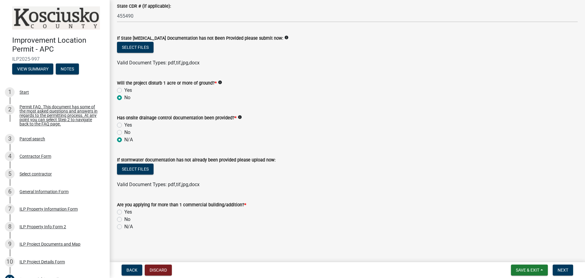
click at [124, 219] on label "No" at bounding box center [127, 219] width 6 height 7
click at [124, 219] on input "No" at bounding box center [126, 218] width 4 height 4
radio input "true"
click at [564, 270] on span "Next" at bounding box center [563, 269] width 11 height 5
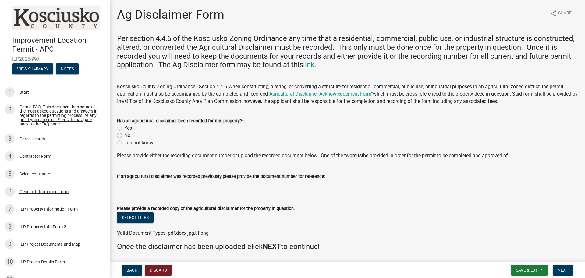
click at [124, 142] on label "I do not know" at bounding box center [138, 142] width 29 height 7
click at [124, 142] on input "I do not know" at bounding box center [126, 141] width 4 height 4
radio input "true"
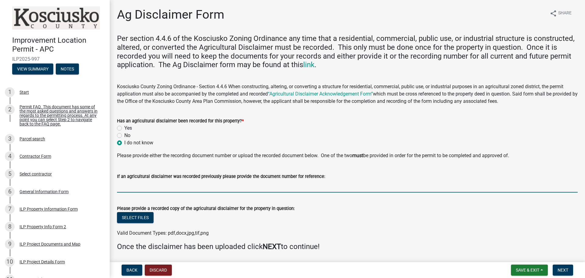
click at [147, 188] on input "If an agricultural disclaimer was recorded previously please provide the docume…" at bounding box center [347, 186] width 461 height 13
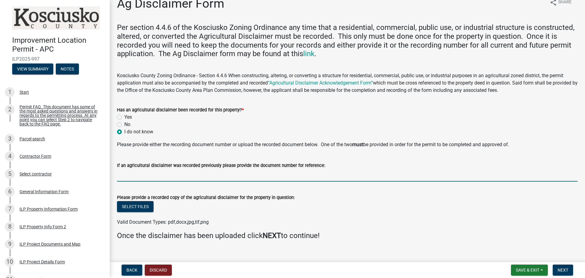
scroll to position [20, 0]
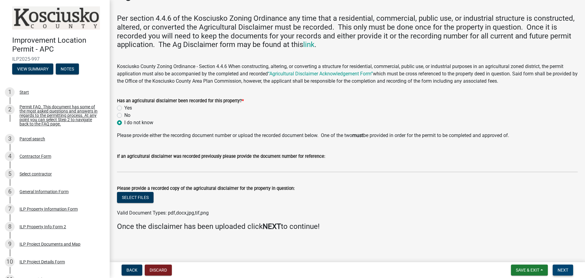
click at [564, 270] on span "Next" at bounding box center [563, 269] width 11 height 5
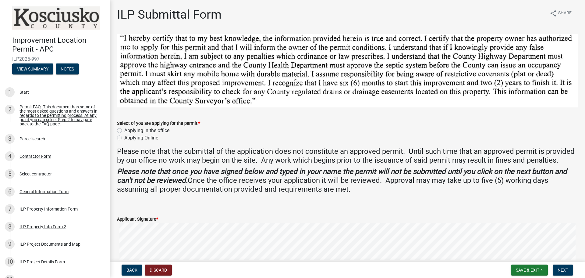
click at [124, 137] on label "Applying Online" at bounding box center [141, 137] width 34 height 7
click at [124, 137] on input "Applying Online" at bounding box center [126, 136] width 4 height 4
radio input "true"
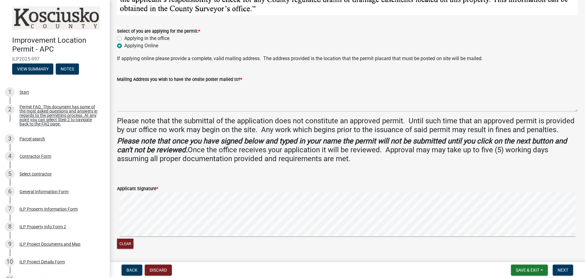
scroll to position [137, 0]
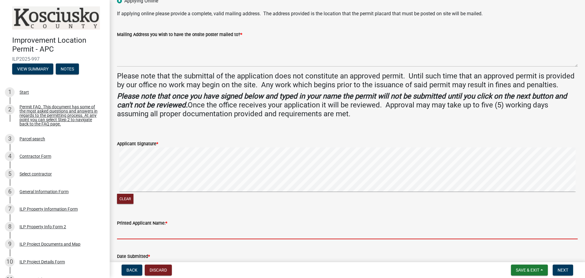
drag, startPoint x: 149, startPoint y: 230, endPoint x: 152, endPoint y: 226, distance: 5.2
click at [149, 229] on input "Printed Applicant Name: *" at bounding box center [347, 233] width 461 height 13
type input "Karl D. Graber"
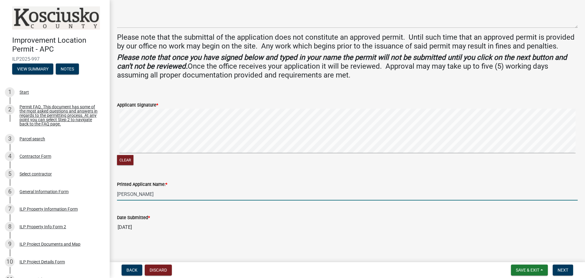
scroll to position [177, 0]
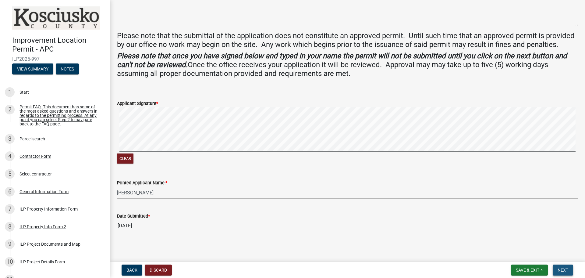
click at [567, 270] on span "Next" at bounding box center [563, 269] width 11 height 5
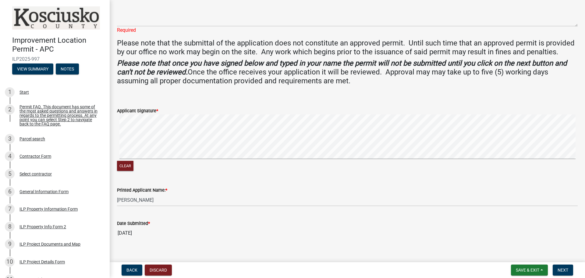
drag, startPoint x: 227, startPoint y: 248, endPoint x: 230, endPoint y: 218, distance: 30.3
click at [227, 228] on main "ILP Submittal Form share Share Select of you are applying for the permit: * App…" at bounding box center [348, 129] width 476 height 259
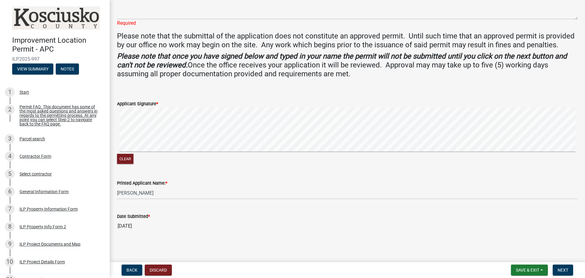
scroll to position [184, 0]
click at [559, 268] on span "Next" at bounding box center [563, 269] width 11 height 5
drag, startPoint x: 422, startPoint y: 234, endPoint x: 342, endPoint y: 197, distance: 88.4
click at [418, 222] on wm-data-entity-input "Date Submitted * 08/11/2025" at bounding box center [347, 220] width 461 height 33
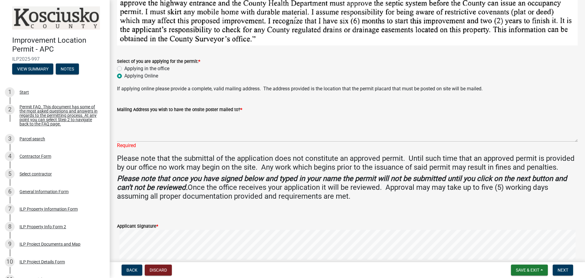
scroll to position [63, 0]
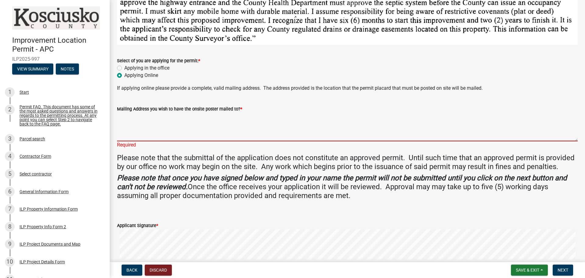
click at [156, 130] on textarea "Mailing Address you wish to have the onsite poster mailed to? *" at bounding box center [347, 127] width 461 height 29
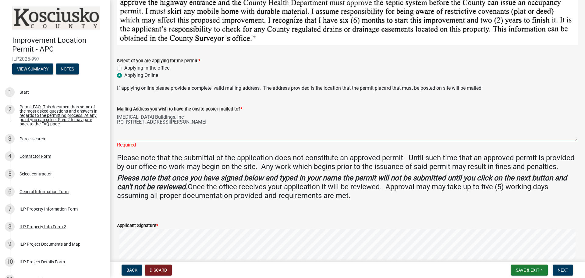
type textarea "Pacemaker Buildings, Inc P.O. Box 259 North Webster, IN 46555"
drag, startPoint x: 453, startPoint y: 213, endPoint x: 395, endPoint y: 173, distance: 70.1
click at [452, 214] on form "Applicant Signature * Clear" at bounding box center [347, 250] width 461 height 73
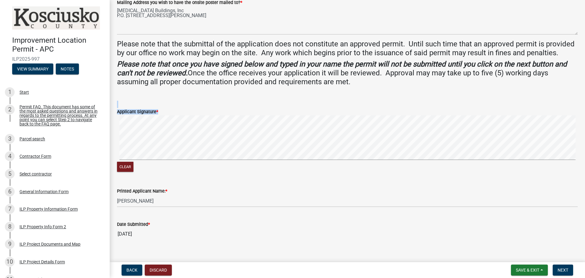
scroll to position [177, 0]
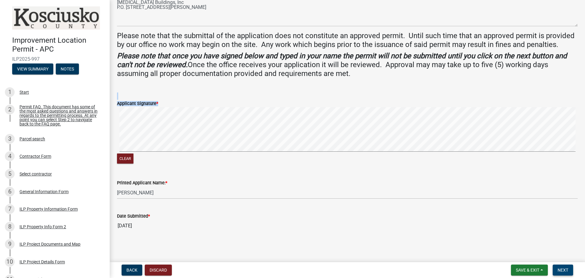
click at [570, 269] on button "Next" at bounding box center [563, 269] width 20 height 11
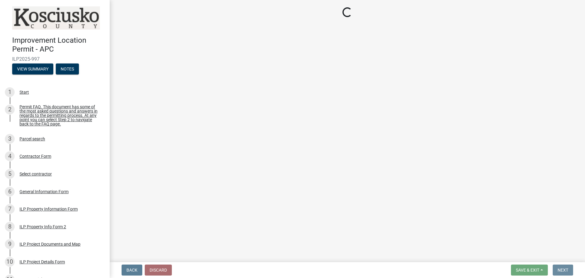
scroll to position [0, 0]
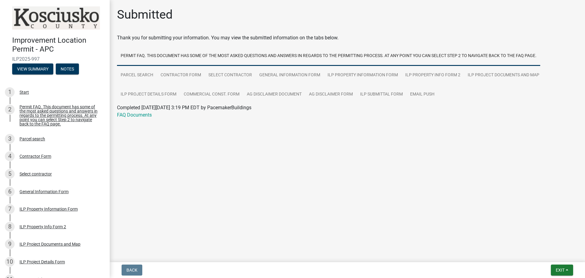
click at [125, 227] on main "Submitted Thank you for submitting your information. You may view the submitted…" at bounding box center [348, 129] width 476 height 259
